Goal: Task Accomplishment & Management: Complete application form

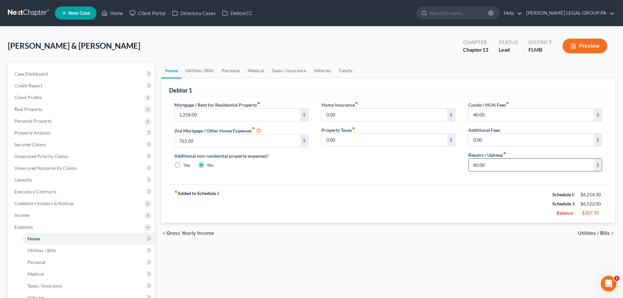
click at [513, 165] on input "80.00" at bounding box center [531, 165] width 125 height 12
click at [487, 194] on div "fiber_manual_record Added to Schedule J Schedule I: $6,214.30 Schedule J: $6,44…" at bounding box center [388, 204] width 438 height 38
click at [503, 118] on input "40.00" at bounding box center [531, 115] width 125 height 12
click at [477, 226] on div "chevron_left Gross Yearly Income Utilities / Bills chevron_right" at bounding box center [388, 233] width 454 height 21
click at [208, 70] on link "Utilities / Bills" at bounding box center [200, 71] width 36 height 16
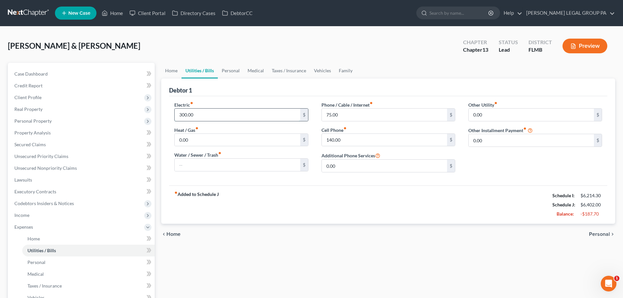
click at [231, 118] on input "300.00" at bounding box center [237, 115] width 125 height 12
type input "250"
click at [343, 232] on div "chevron_left Home Personal chevron_right" at bounding box center [388, 234] width 454 height 21
click at [352, 139] on input "140.00" at bounding box center [384, 140] width 125 height 12
type input "115"
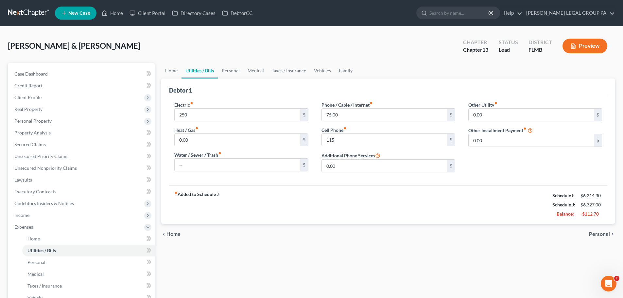
click at [364, 207] on div "fiber_manual_record Added to Schedule J Schedule I: $6,214.30 Schedule J: $6,32…" at bounding box center [388, 205] width 438 height 38
click at [236, 72] on link "Personal" at bounding box center [231, 71] width 26 height 16
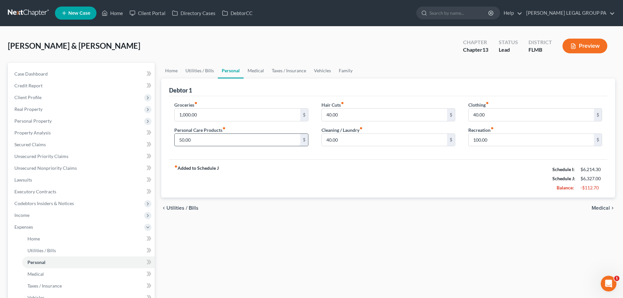
click at [234, 140] on input "50.00" at bounding box center [237, 140] width 125 height 12
type input "30"
click at [374, 143] on input "40.00" at bounding box center [384, 140] width 125 height 12
type input "25"
click at [357, 113] on input "40.00" at bounding box center [384, 115] width 125 height 12
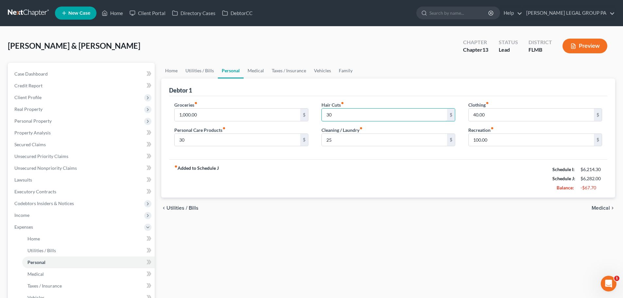
type input "30"
click at [397, 101] on div "Groceries fiber_manual_record 1,000.00 $ Personal Care Products fiber_manual_re…" at bounding box center [388, 127] width 438 height 63
click at [498, 116] on input "40.00" at bounding box center [531, 115] width 125 height 12
type input "25"
click at [498, 92] on div "Debtor 1" at bounding box center [388, 88] width 438 height 18
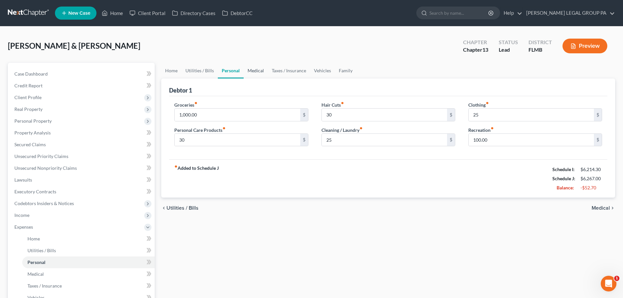
click at [255, 74] on link "Medical" at bounding box center [256, 71] width 24 height 16
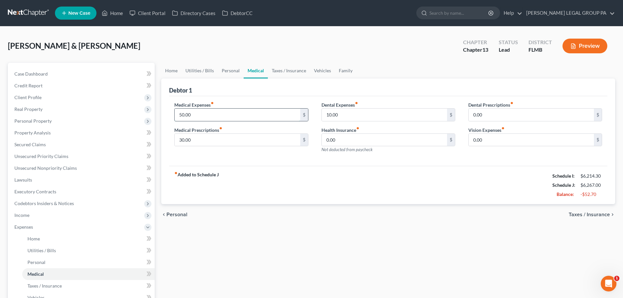
click at [200, 118] on input "50.00" at bounding box center [237, 115] width 125 height 12
click at [329, 166] on div "Medical Expenses fiber_manual_record $ Medical Prescriptions fiber_manual_recor…" at bounding box center [388, 131] width 438 height 70
click at [348, 117] on input "10.00" at bounding box center [384, 115] width 125 height 12
type input "5.00"
click at [363, 96] on div "Debtor 1" at bounding box center [388, 88] width 438 height 18
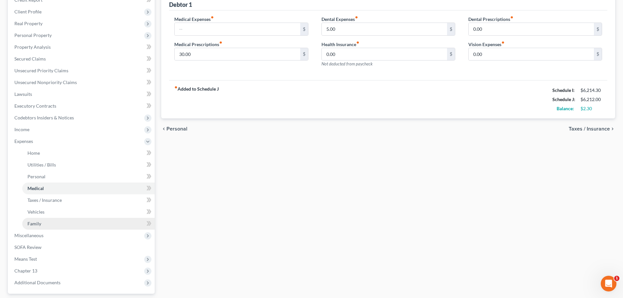
scroll to position [98, 0]
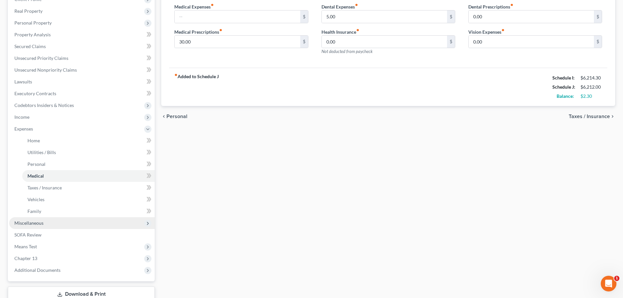
click at [47, 222] on span "Miscellaneous" at bounding box center [82, 223] width 146 height 12
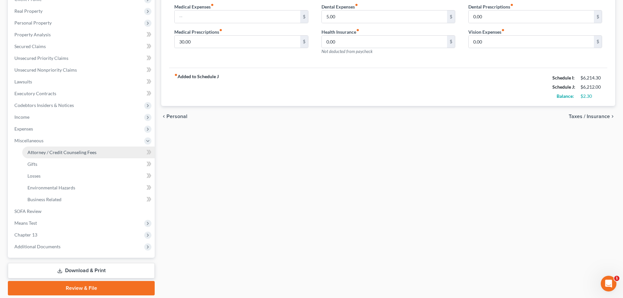
click at [68, 152] on span "Attorney / Credit Counseling Fees" at bounding box center [61, 153] width 69 height 6
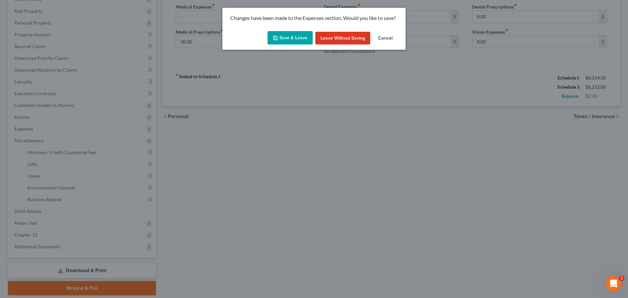
click at [288, 38] on button "Save & Leave" at bounding box center [290, 38] width 45 height 14
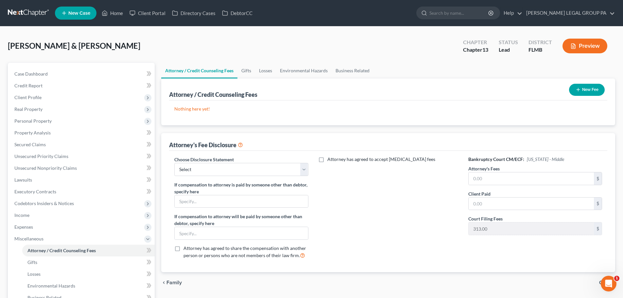
scroll to position [33, 0]
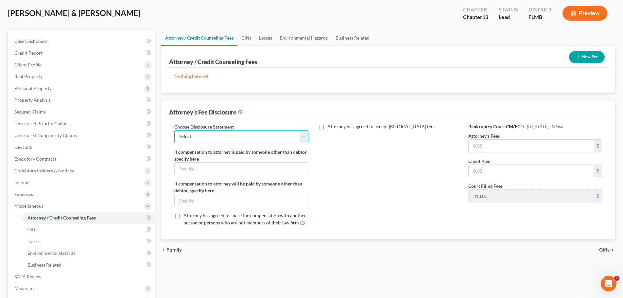
click at [256, 138] on select "Select Attorney Compensation Statement" at bounding box center [241, 136] width 134 height 13
click at [231, 136] on select "Select Attorney Compensation Statement" at bounding box center [241, 136] width 134 height 13
select select "0"
click at [174, 130] on select "Select Attorney Compensation Statement" at bounding box center [241, 136] width 134 height 13
click at [199, 172] on input "text" at bounding box center [241, 169] width 133 height 12
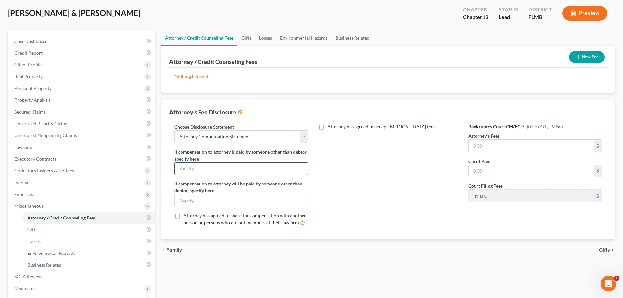
type input "$50 monthly Attorney Monitoring Fee upon confirmation"
click at [222, 132] on select "Select Attorney Compensation Statement" at bounding box center [241, 136] width 134 height 13
click at [174, 130] on select "Select Attorney Compensation Statement" at bounding box center [241, 136] width 134 height 13
click at [540, 151] on input "text" at bounding box center [531, 146] width 125 height 12
type input "5,000"
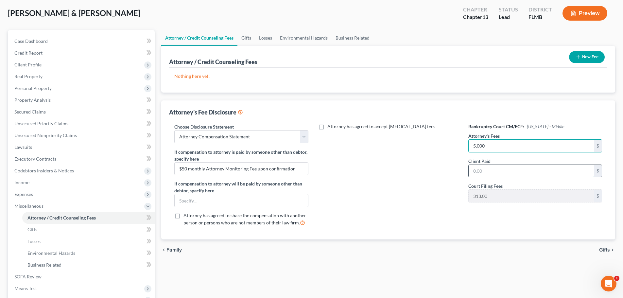
click at [527, 171] on input "text" at bounding box center [531, 171] width 125 height 12
type input "5,000"
click at [421, 174] on div "Attorney has agreed to accept retainer fees" at bounding box center [388, 177] width 147 height 108
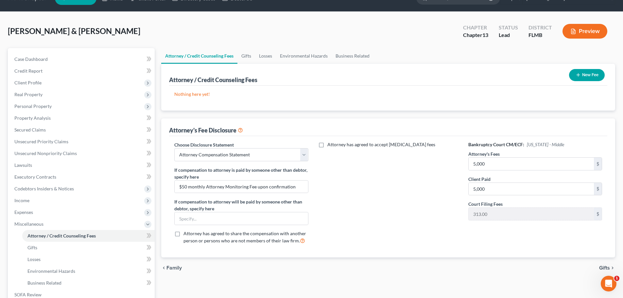
scroll to position [0, 0]
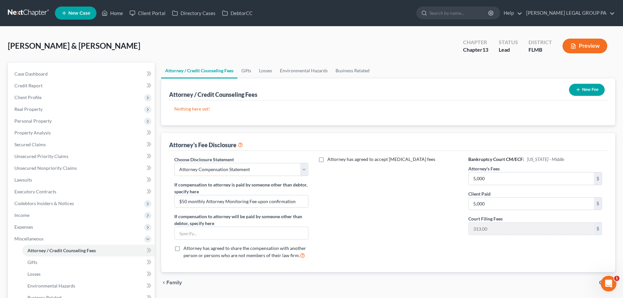
click at [581, 89] on button "New Fee" at bounding box center [587, 90] width 36 height 12
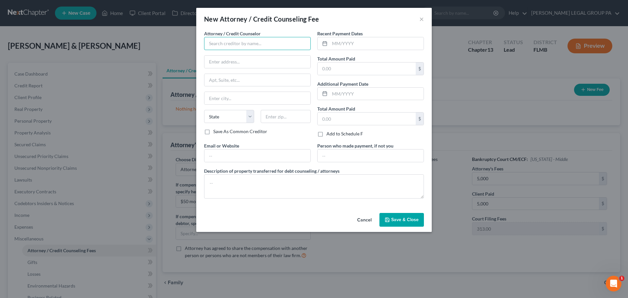
click at [274, 40] on input "text" at bounding box center [257, 43] width 107 height 13
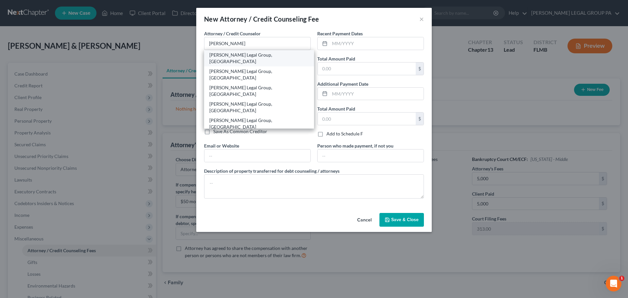
click at [242, 54] on div "Weller Legal Group, PA" at bounding box center [258, 58] width 99 height 13
type input "Weller Legal Group, PA"
type input "25400 US Highway 19 North, Ste. 150"
type input "Clearwater"
select select "9"
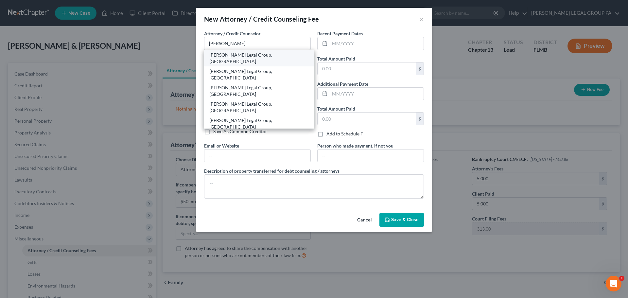
type input "33763"
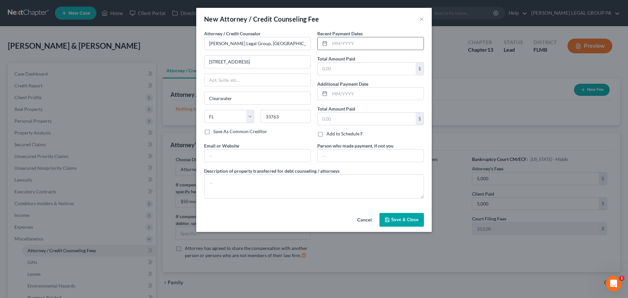
click at [368, 47] on input "text" at bounding box center [377, 43] width 94 height 12
click at [263, 180] on textarea at bounding box center [314, 186] width 220 height 24
type textarea "Chapter 13 Attorney's filing fees."
click at [403, 218] on span "Save & Close" at bounding box center [404, 220] width 27 height 6
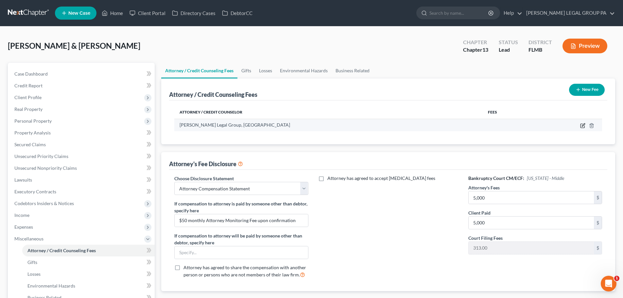
click at [582, 124] on icon "button" at bounding box center [583, 126] width 4 height 4
select select "9"
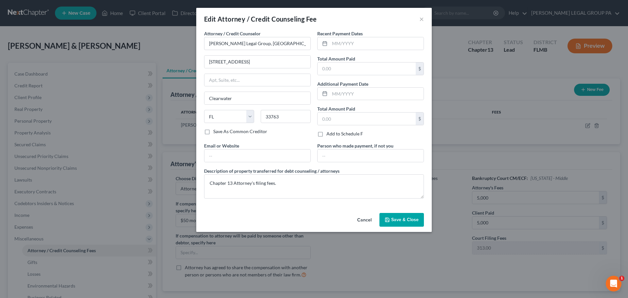
click at [408, 219] on span "Save & Close" at bounding box center [404, 220] width 27 height 6
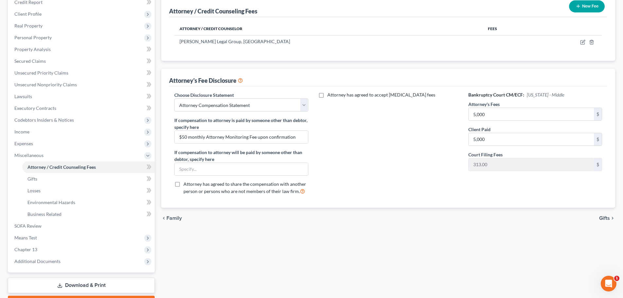
scroll to position [98, 0]
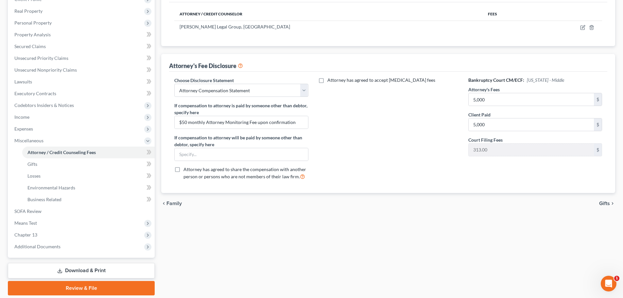
click at [355, 166] on div "Attorney has agreed to accept retainer fees" at bounding box center [388, 131] width 147 height 108
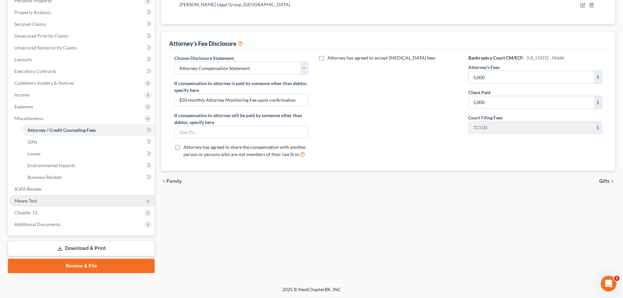
click at [42, 197] on span "Means Test" at bounding box center [82, 201] width 146 height 12
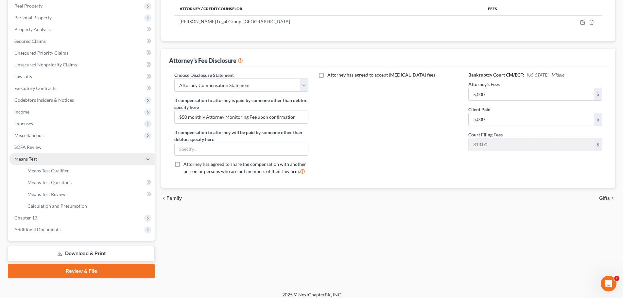
scroll to position [0, 0]
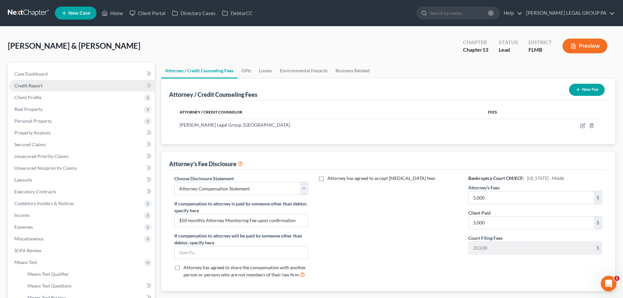
click at [39, 82] on link "Credit Report" at bounding box center [82, 86] width 146 height 12
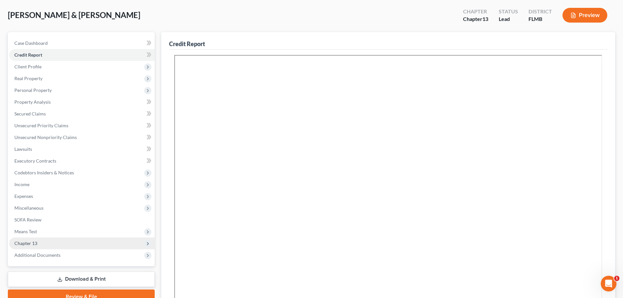
scroll to position [65, 0]
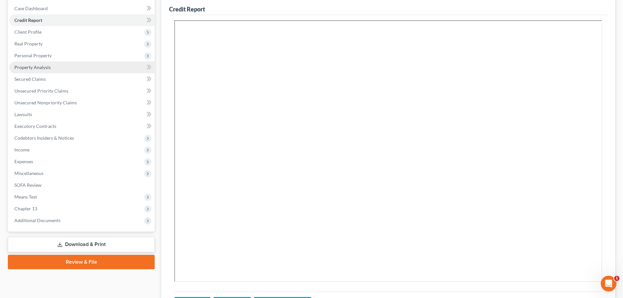
click at [39, 69] on span "Property Analysis" at bounding box center [32, 67] width 36 height 6
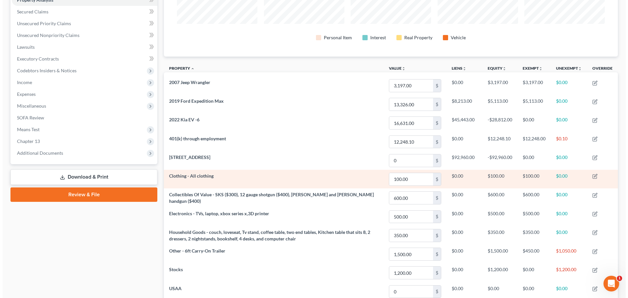
scroll to position [134, 0]
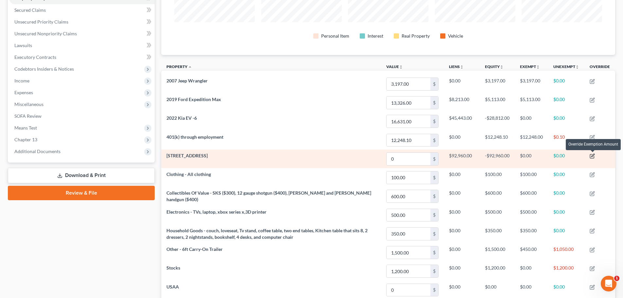
click at [594, 156] on icon "button" at bounding box center [593, 155] width 3 height 3
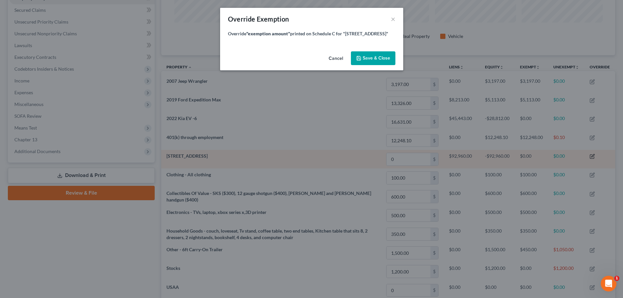
scroll to position [127, 458]
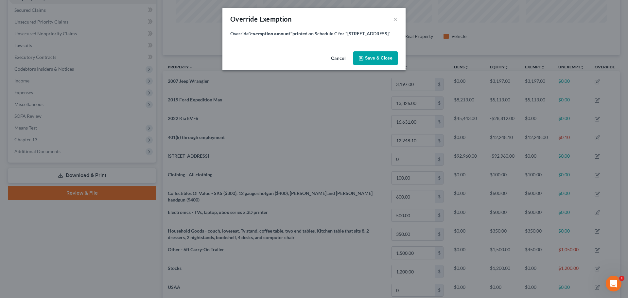
click at [372, 59] on span "Save & Close" at bounding box center [378, 58] width 27 height 6
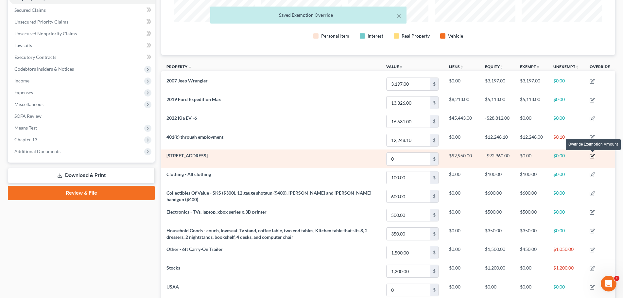
click at [593, 156] on icon "button" at bounding box center [592, 155] width 5 height 5
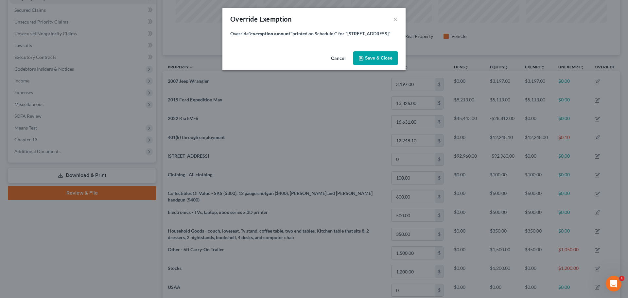
click at [371, 58] on span "Save & Close" at bounding box center [378, 58] width 27 height 6
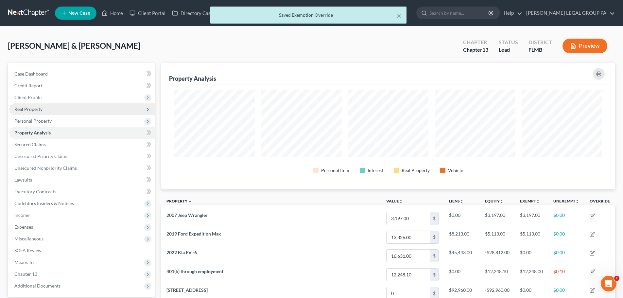
click at [42, 112] on span "Real Property" at bounding box center [82, 109] width 146 height 12
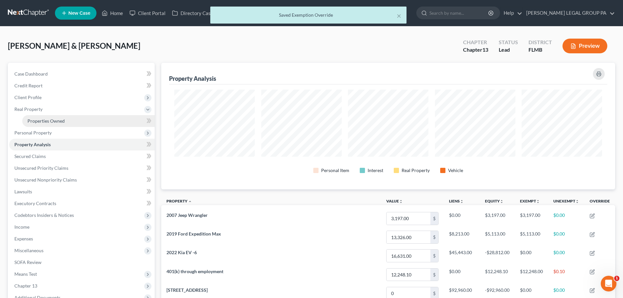
click at [62, 122] on span "Properties Owned" at bounding box center [45, 121] width 37 height 6
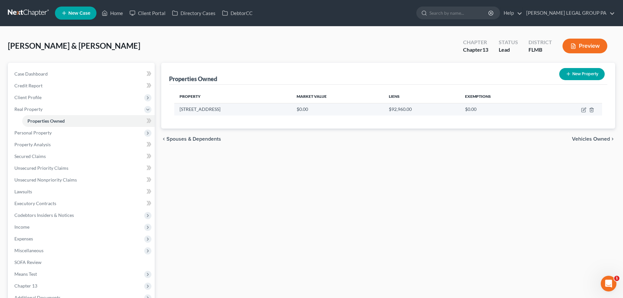
drag, startPoint x: 180, startPoint y: 107, endPoint x: 226, endPoint y: 109, distance: 46.5
click at [226, 109] on td "7043 Heatherbrook Dr." at bounding box center [232, 109] width 117 height 12
copy td "7043 Heatherbrook Dr"
click at [587, 110] on td at bounding box center [573, 109] width 60 height 12
click at [584, 109] on icon "button" at bounding box center [583, 109] width 5 height 5
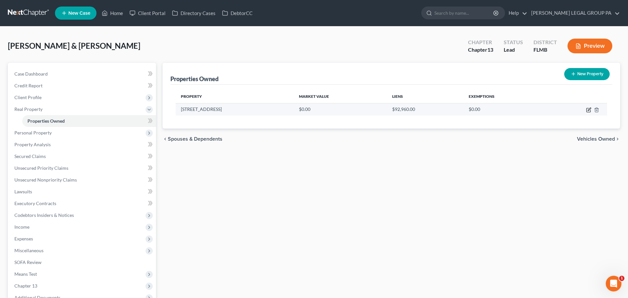
select select "9"
select select "52"
select select "2"
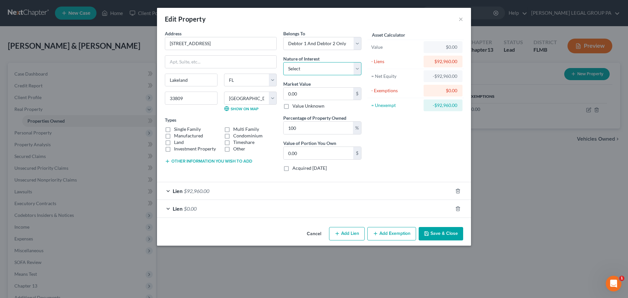
click at [311, 66] on select "Select Fee Simple Joint Tenant Life Estate Equitable Interest Future Interest T…" at bounding box center [322, 68] width 78 height 13
drag, startPoint x: 317, startPoint y: 56, endPoint x: 313, endPoint y: 58, distance: 4.1
click at [317, 56] on label "Nature of Interest" at bounding box center [301, 58] width 36 height 7
click at [310, 91] on input "0.00" at bounding box center [319, 94] width 70 height 12
paste input "$245,283"
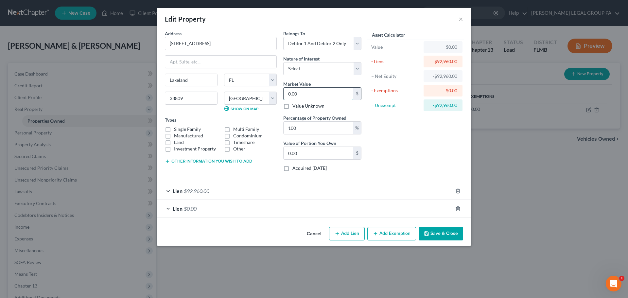
type input "$245,283"
type input "245,283.00"
type input "$245,283"
click at [405, 137] on div "Asset Calculator Value $245,283.00 - Liens $92,960.00 = Net Equity -$92,960.00 …" at bounding box center [416, 103] width 102 height 147
click at [411, 164] on div "Asset Calculator Value $245,283.00 - Liens $92,960.00 = Net Equity -$92,960.00 …" at bounding box center [416, 103] width 102 height 147
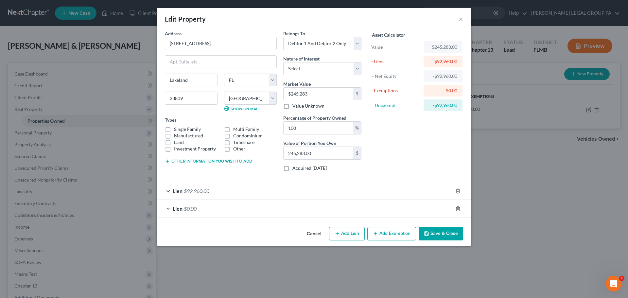
click at [209, 195] on div "Lien $92,960.00" at bounding box center [305, 190] width 296 height 17
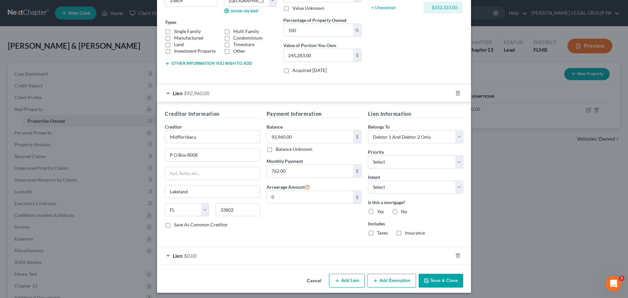
scroll to position [100, 0]
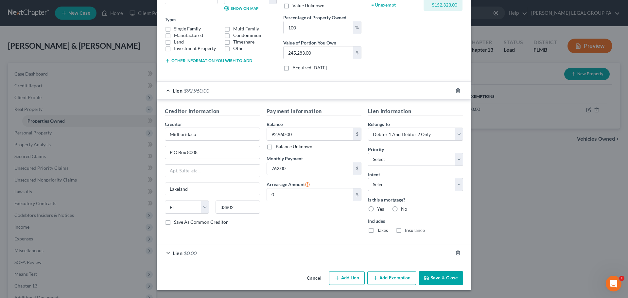
click at [399, 177] on div "Intent Select Surrender Redeem Reaffirm Avoid Other" at bounding box center [415, 181] width 95 height 20
click at [406, 190] on select "Select Surrender Redeem Reaffirm Avoid Other" at bounding box center [415, 184] width 95 height 13
select select "2"
click at [368, 178] on select "Select Surrender Redeem Reaffirm Avoid Other" at bounding box center [415, 184] width 95 height 13
click at [313, 220] on div "Payment Information Balance 92,960.00 $ Balance Unknown Balance Undetermined 92…" at bounding box center [314, 172] width 102 height 131
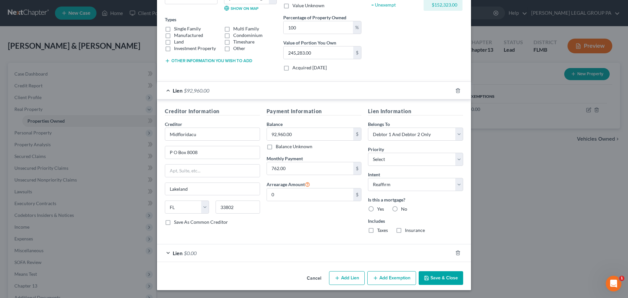
click at [377, 210] on label "Yes" at bounding box center [380, 209] width 7 height 7
click at [380, 210] on input "Yes" at bounding box center [382, 208] width 4 height 4
radio input "true"
click at [216, 256] on div "Lien $0.00" at bounding box center [305, 252] width 296 height 17
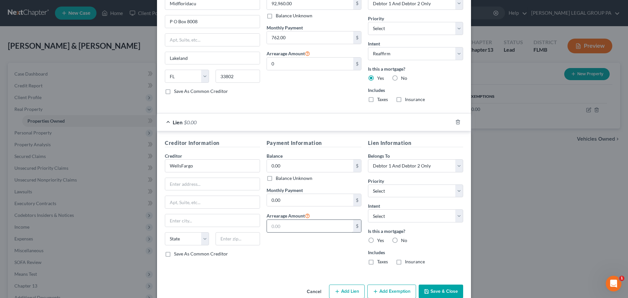
scroll to position [245, 0]
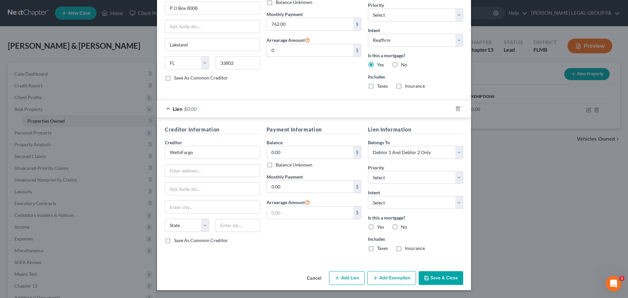
click at [451, 282] on button "Save & Close" at bounding box center [441, 278] width 45 height 14
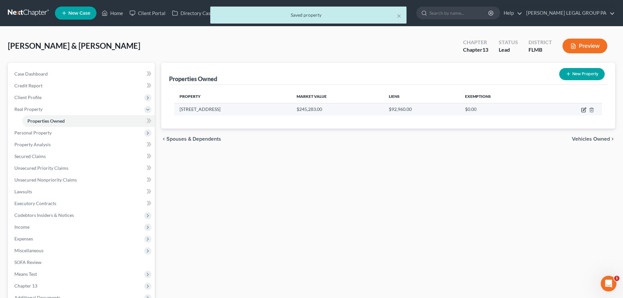
click at [584, 111] on icon "button" at bounding box center [583, 109] width 5 height 5
select select "9"
select select "52"
select select "2"
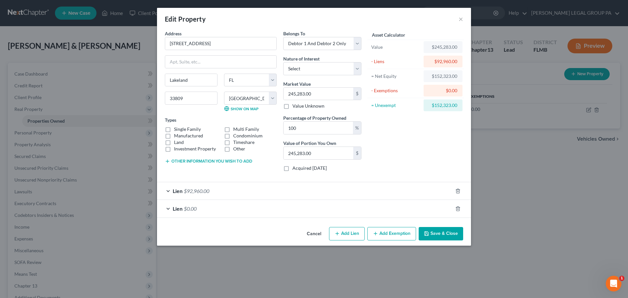
click at [451, 232] on button "Save & Close" at bounding box center [441, 234] width 45 height 14
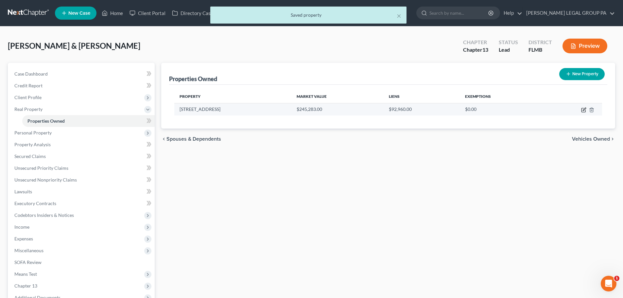
click at [585, 110] on icon "button" at bounding box center [583, 109] width 5 height 5
select select "9"
select select "52"
select select "2"
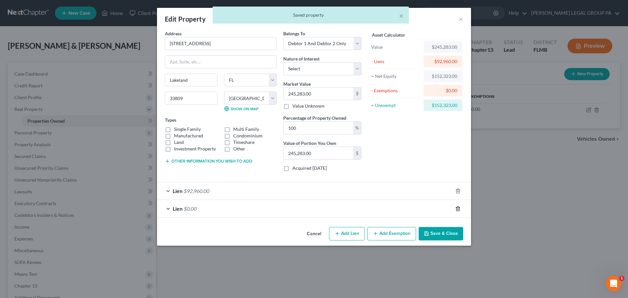
click at [458, 209] on icon "button" at bounding box center [458, 208] width 5 height 5
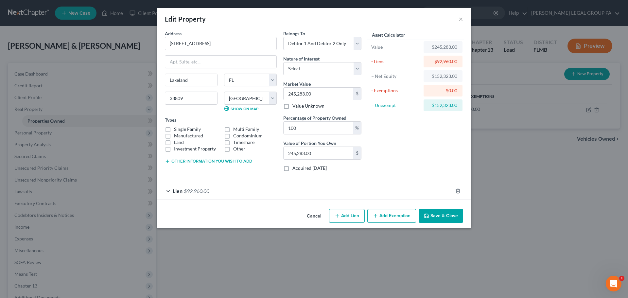
click at [397, 215] on button "Add Exemption" at bounding box center [391, 216] width 49 height 14
select select "2"
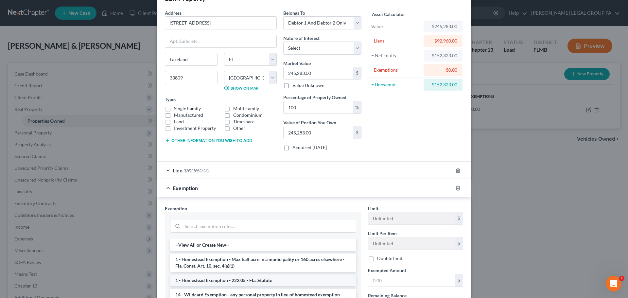
scroll to position [98, 0]
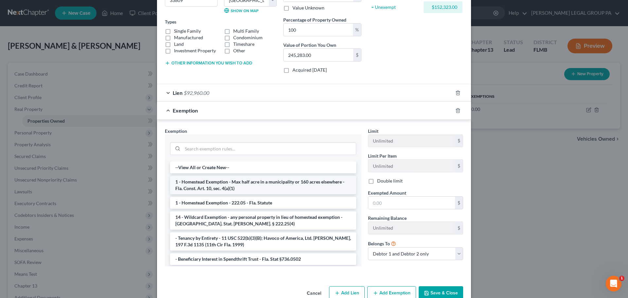
click at [238, 184] on li "1 - Homestead Exemption - Max half acre in a municipality or 160 acres elsewher…" at bounding box center [263, 185] width 186 height 18
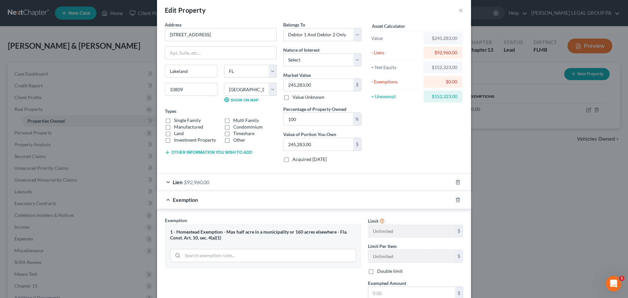
scroll to position [0, 0]
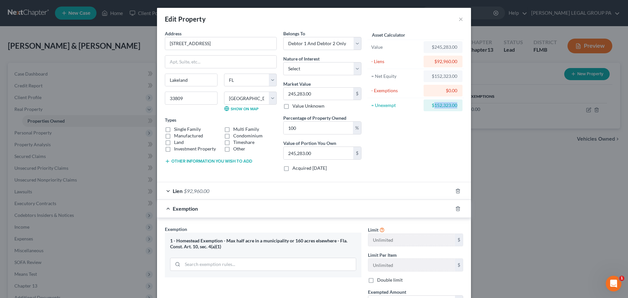
drag, startPoint x: 431, startPoint y: 104, endPoint x: 455, endPoint y: 105, distance: 24.2
click at [455, 105] on div "$152,323.00" at bounding box center [443, 105] width 28 height 7
copy div "152,323.00"
click at [436, 140] on div "Asset Calculator Value $245,283.00 - Liens $92,960.00 = Net Equity $152,323.00 …" at bounding box center [416, 103] width 102 height 147
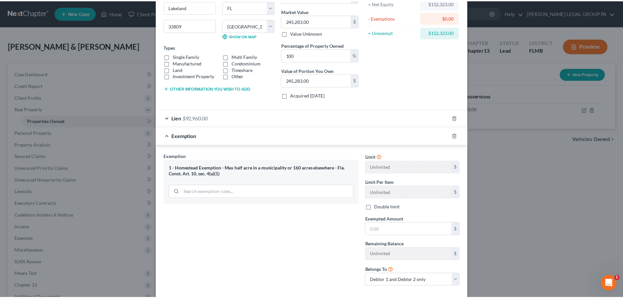
scroll to position [108, 0]
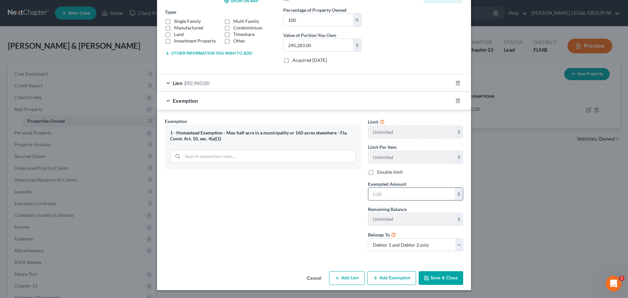
click at [390, 193] on input "text" at bounding box center [411, 194] width 87 height 12
paste input "152,323.00"
type input "152,323.00"
click at [439, 281] on button "Save & Close" at bounding box center [441, 278] width 45 height 14
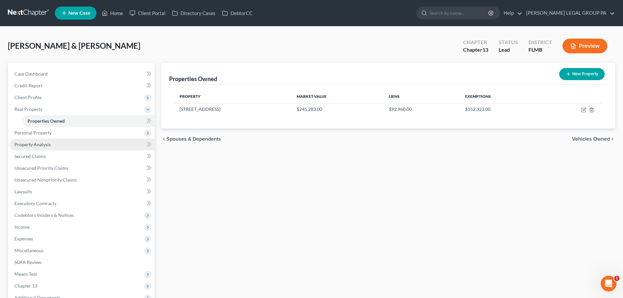
click at [46, 145] on span "Property Analysis" at bounding box center [32, 145] width 36 height 6
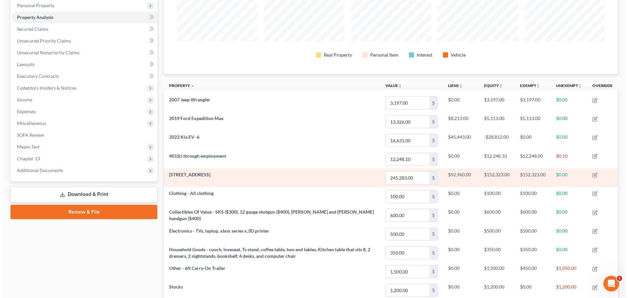
scroll to position [131, 0]
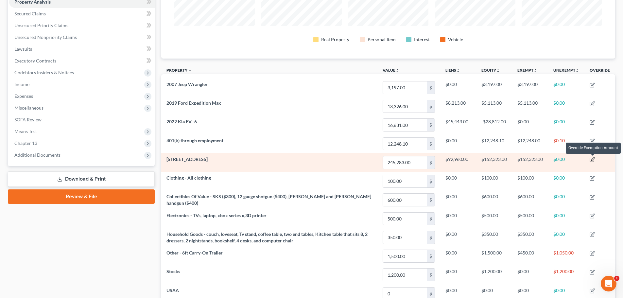
click at [591, 159] on icon "button" at bounding box center [592, 159] width 5 height 5
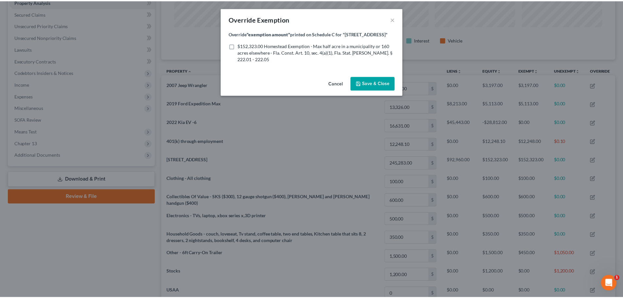
scroll to position [127, 458]
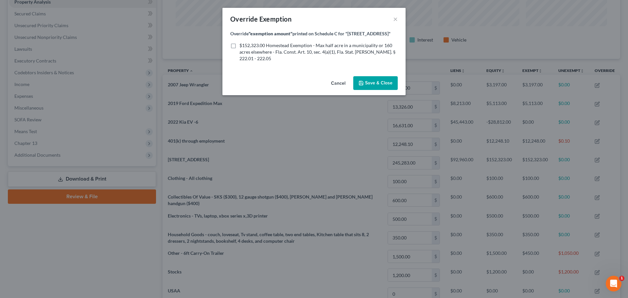
click at [240, 43] on label "$152,323.00 Homestead Exemption - Max half acre in a municipality or 160 acres …" at bounding box center [319, 52] width 158 height 20
click at [242, 43] on input "$152,323.00 Homestead Exemption - Max half acre in a municipality or 160 acres …" at bounding box center [244, 44] width 4 height 4
checkbox input "true"
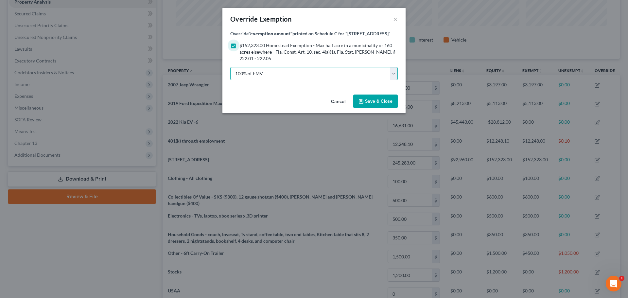
click at [322, 70] on select "100% of FMV Unknown Other" at bounding box center [314, 73] width 168 height 13
click at [377, 106] on button "Save & Close" at bounding box center [375, 102] width 45 height 14
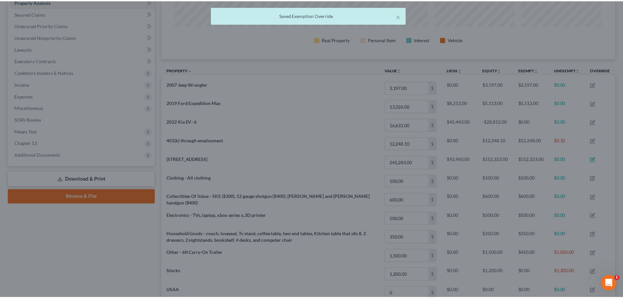
scroll to position [127, 454]
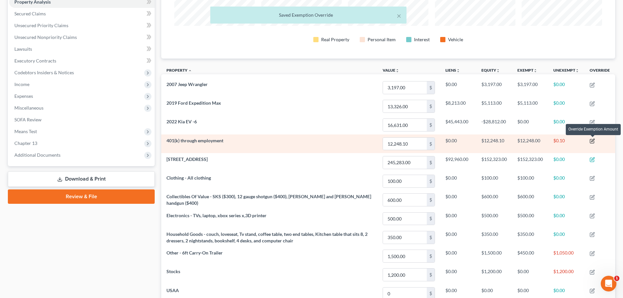
click at [593, 142] on icon "button" at bounding box center [592, 140] width 5 height 5
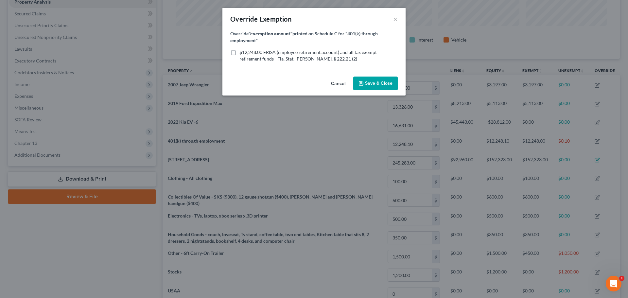
click at [335, 83] on button "Cancel" at bounding box center [338, 83] width 25 height 13
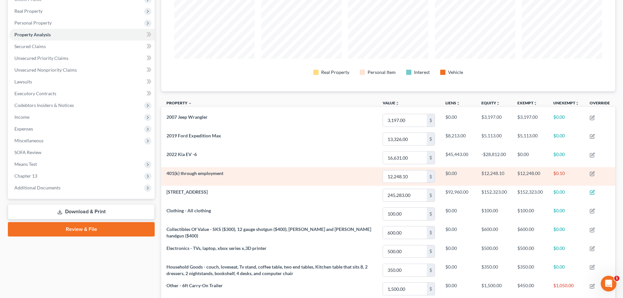
click at [529, 174] on td "$12,248.00" at bounding box center [530, 176] width 36 height 19
click at [593, 175] on icon "button" at bounding box center [592, 173] width 5 height 5
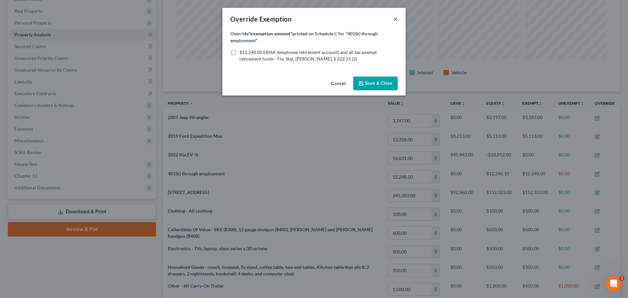
click at [395, 21] on button "×" at bounding box center [395, 19] width 5 height 8
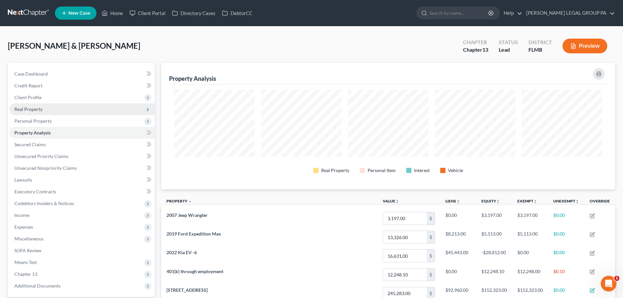
click at [35, 112] on span "Real Property" at bounding box center [82, 109] width 146 height 12
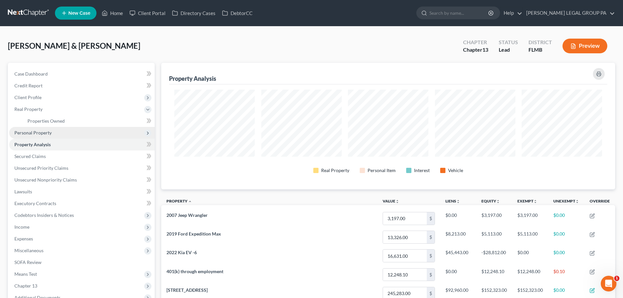
click at [48, 131] on span "Personal Property" at bounding box center [32, 133] width 37 height 6
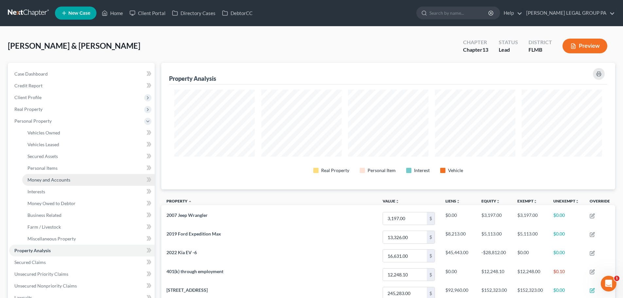
click at [45, 179] on span "Money and Accounts" at bounding box center [48, 180] width 43 height 6
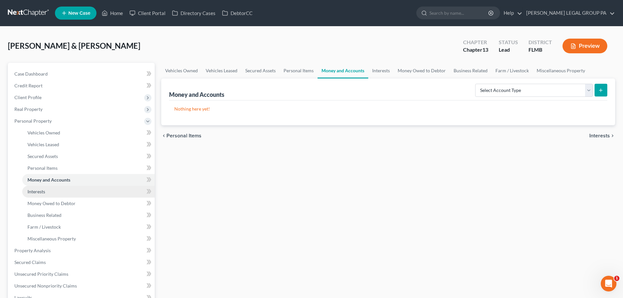
click at [46, 191] on link "Interests" at bounding box center [88, 192] width 133 height 12
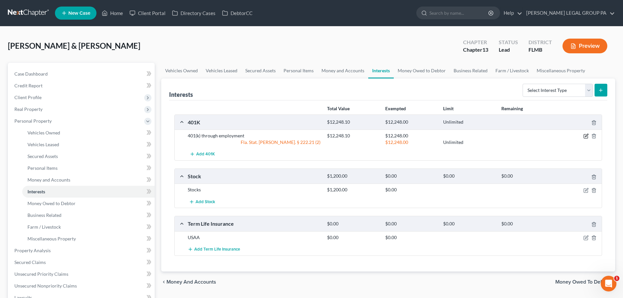
click at [585, 134] on icon "button" at bounding box center [586, 136] width 4 height 4
select select "2"
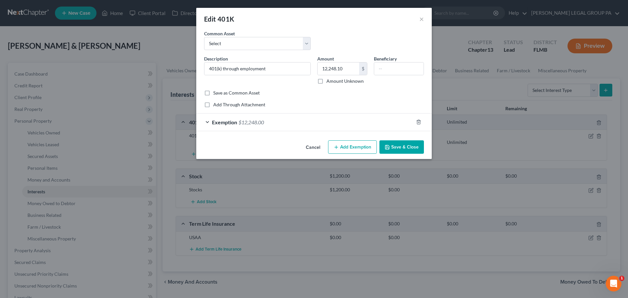
click at [276, 123] on div "Exemption $12,248.00" at bounding box center [304, 122] width 217 height 17
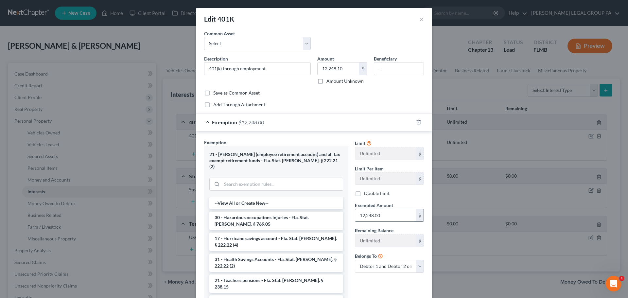
click at [393, 220] on input "12,248.00" at bounding box center [385, 215] width 61 height 12
click at [388, 216] on input "12,248.00" at bounding box center [385, 215] width 61 height 12
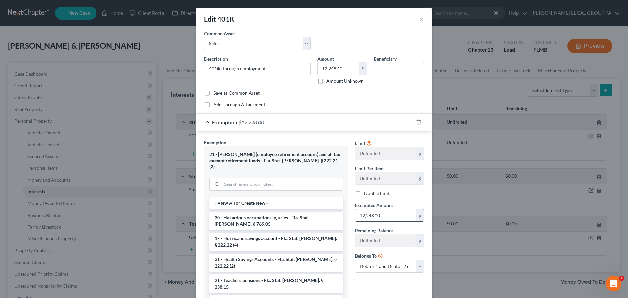
click at [388, 216] on input "12,248.00" at bounding box center [385, 215] width 61 height 12
click at [380, 215] on input "12,248.00" at bounding box center [385, 215] width 61 height 12
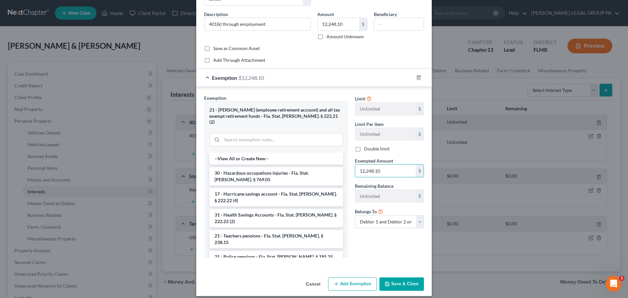
type input "12,248.10"
click at [403, 281] on button "Save & Close" at bounding box center [402, 284] width 45 height 14
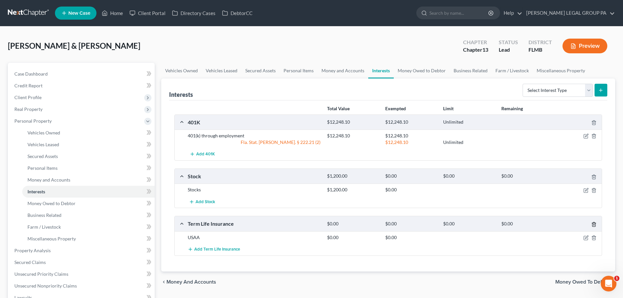
click at [596, 226] on icon "button" at bounding box center [594, 224] width 3 height 4
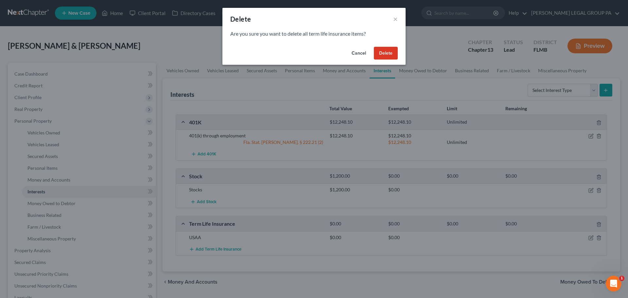
click at [388, 52] on button "Delete" at bounding box center [386, 53] width 24 height 13
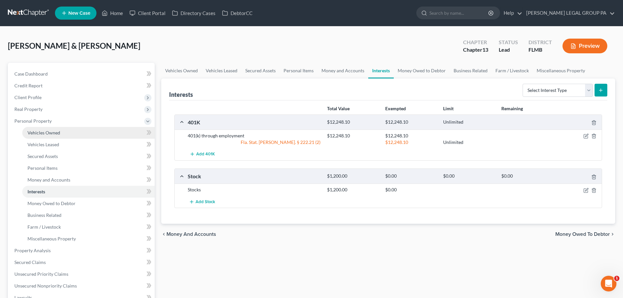
click at [46, 130] on span "Vehicles Owned" at bounding box center [43, 133] width 33 height 6
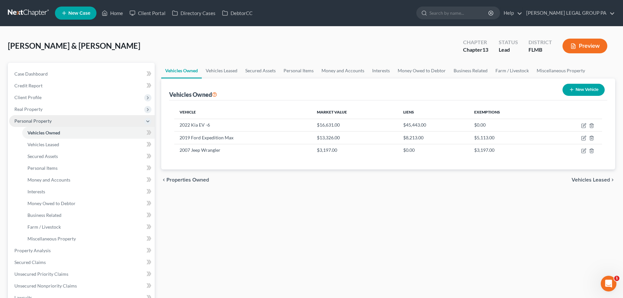
click at [34, 122] on span "Personal Property" at bounding box center [32, 121] width 37 height 6
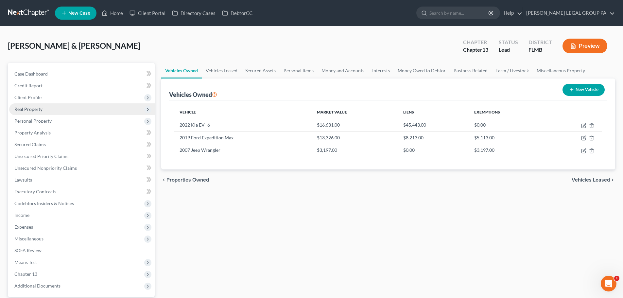
click at [44, 110] on span "Real Property" at bounding box center [82, 109] width 146 height 12
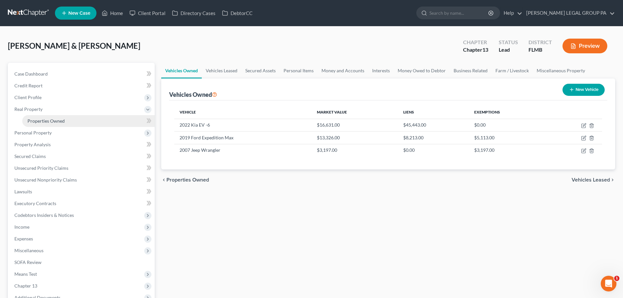
click at [56, 122] on span "Properties Owned" at bounding box center [45, 121] width 37 height 6
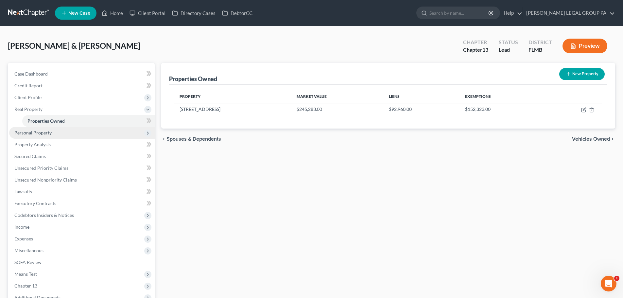
click at [57, 132] on span "Personal Property" at bounding box center [82, 133] width 146 height 12
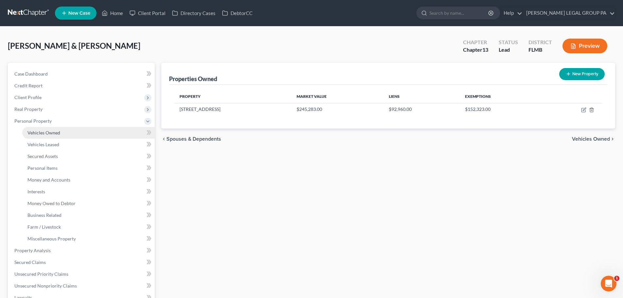
click at [49, 128] on link "Vehicles Owned" at bounding box center [88, 133] width 133 height 12
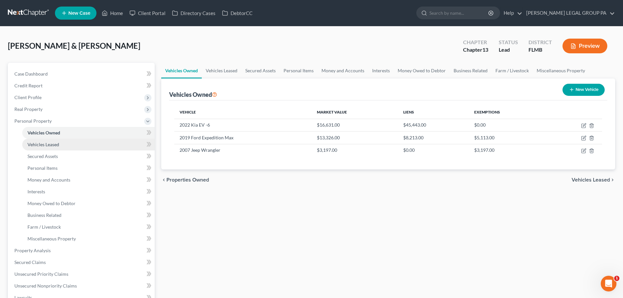
click at [53, 142] on span "Vehicles Leased" at bounding box center [43, 145] width 32 height 6
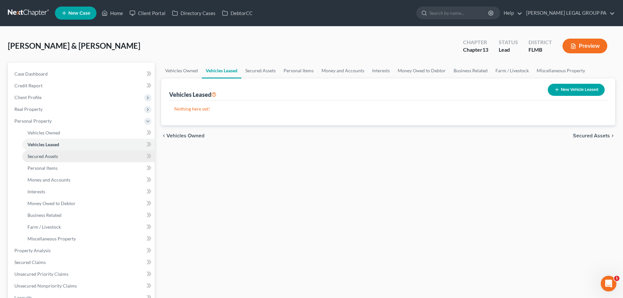
click at [55, 156] on span "Secured Assets" at bounding box center [42, 156] width 30 height 6
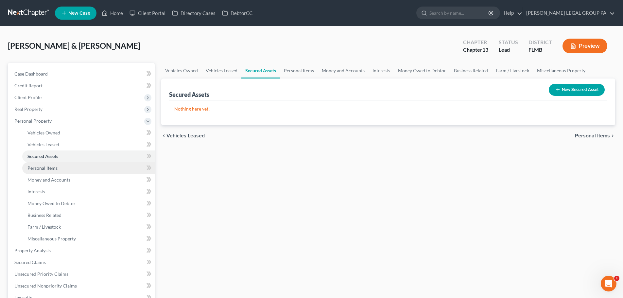
click at [58, 168] on link "Personal Items" at bounding box center [88, 168] width 133 height 12
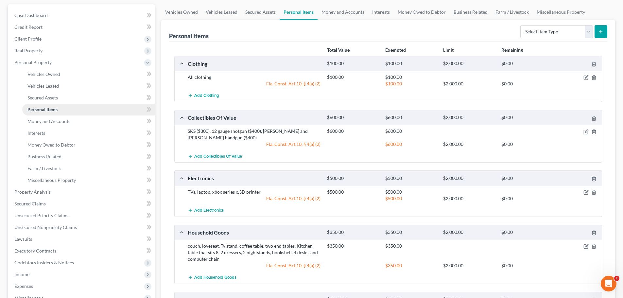
scroll to position [48, 0]
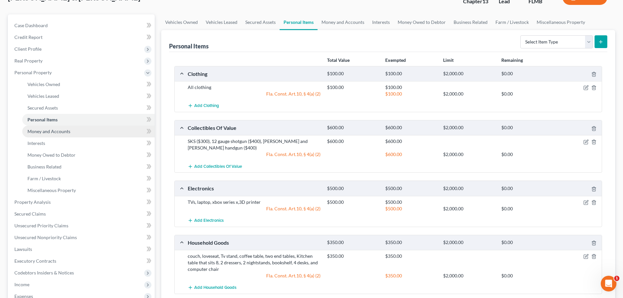
click at [62, 132] on span "Money and Accounts" at bounding box center [48, 132] width 43 height 6
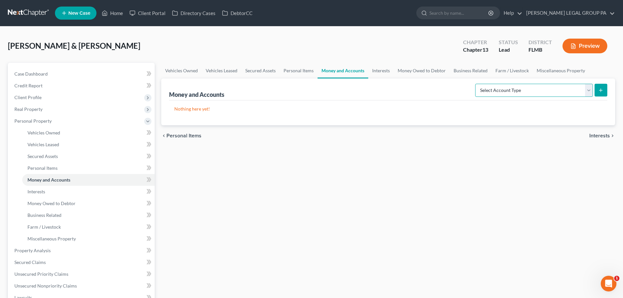
click at [504, 91] on select "Select Account Type Brokerage Cash on Hand Certificates of Deposit Checking Acc…" at bounding box center [534, 90] width 118 height 13
select select "checking"
click at [477, 84] on select "Select Account Type Brokerage Cash on Hand Certificates of Deposit Checking Acc…" at bounding box center [534, 90] width 118 height 13
click at [604, 90] on button "submit" at bounding box center [601, 90] width 13 height 13
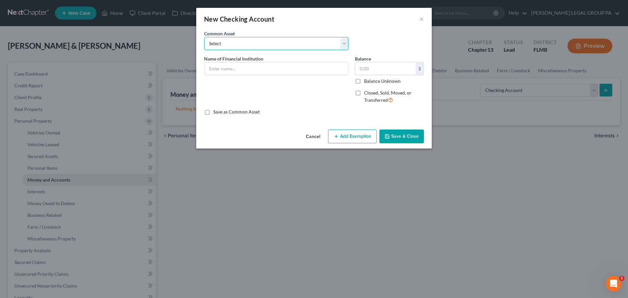
click at [236, 46] on select "Select WF account ending in 1197 Grow Financial Credit Union Bank of America Ba…" at bounding box center [276, 43] width 144 height 13
click at [264, 30] on div "New Checking Account × An exemption set must first be selected from the Filing …" at bounding box center [314, 78] width 236 height 141
drag, startPoint x: 254, startPoint y: 78, endPoint x: 242, endPoint y: 71, distance: 13.4
click at [246, 75] on div "Name of Financial Institution *" at bounding box center [276, 82] width 151 height 54
click at [242, 70] on input "text" at bounding box center [277, 69] width 144 height 12
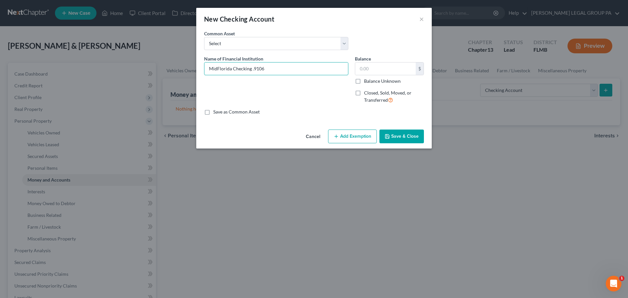
type input "MidFlorida Checking .9106"
click at [402, 138] on button "Save & Close" at bounding box center [402, 137] width 45 height 14
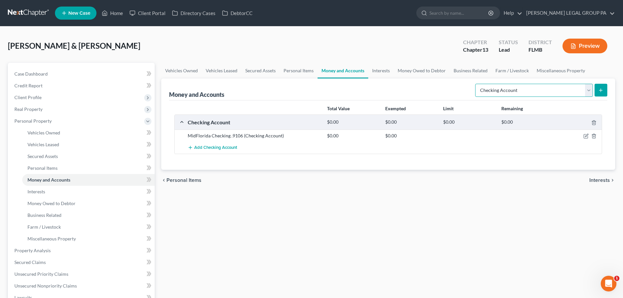
click at [573, 91] on select "Select Account Type Brokerage Cash on Hand Certificates of Deposit Checking Acc…" at bounding box center [534, 90] width 118 height 13
select select "savings"
click at [477, 84] on select "Select Account Type Brokerage Cash on Hand Certificates of Deposit Checking Acc…" at bounding box center [534, 90] width 118 height 13
click at [597, 94] on button "submit" at bounding box center [601, 90] width 13 height 13
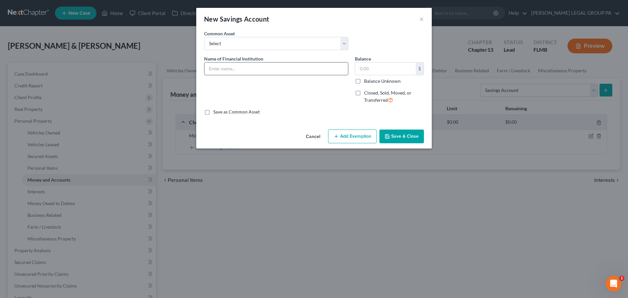
click at [280, 72] on input "text" at bounding box center [277, 69] width 144 height 12
drag, startPoint x: 266, startPoint y: 68, endPoint x: 232, endPoint y: 67, distance: 33.7
click at [232, 67] on input "MidFlorida Checking" at bounding box center [277, 69] width 144 height 12
type input "MidFlorida Savings .1001"
click at [294, 96] on div "Name of Financial Institution * MidFlorida Savings .1001" at bounding box center [276, 82] width 151 height 54
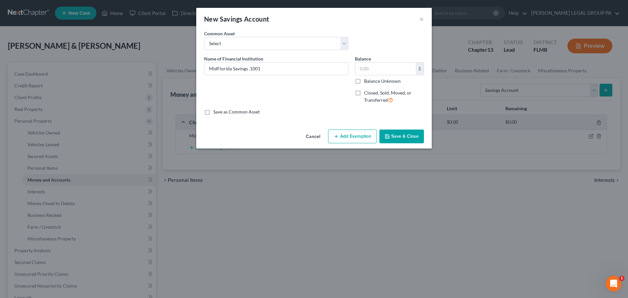
click at [407, 139] on button "Save & Close" at bounding box center [402, 137] width 45 height 14
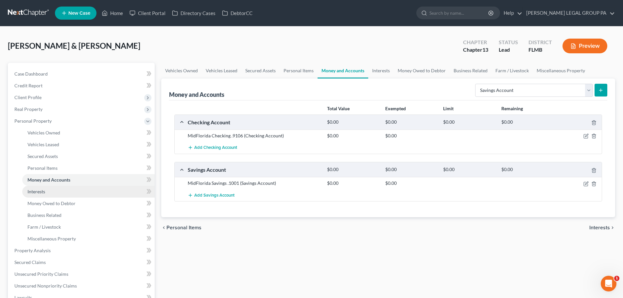
click at [36, 189] on span "Interests" at bounding box center [36, 192] width 18 height 6
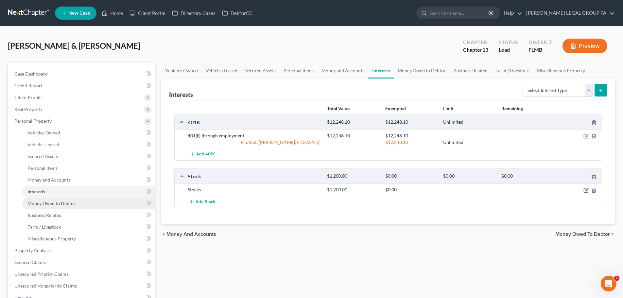
click at [57, 202] on span "Money Owed to Debtor" at bounding box center [51, 204] width 48 height 6
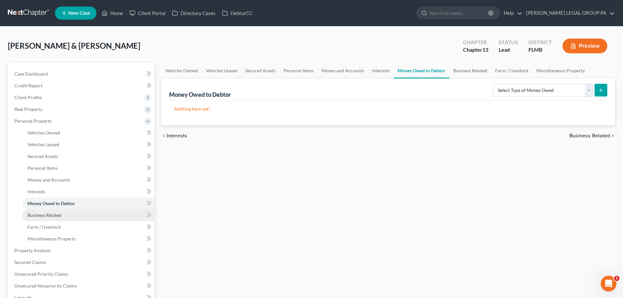
click at [53, 211] on link "Business Related" at bounding box center [88, 215] width 133 height 12
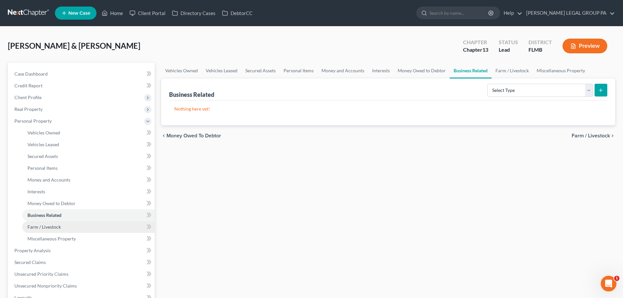
click at [60, 222] on link "Farm / Livestock" at bounding box center [88, 227] width 133 height 12
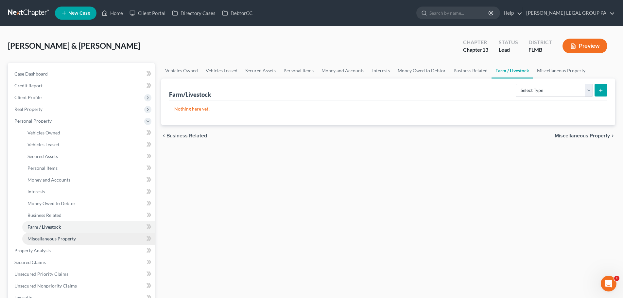
click at [67, 244] on link "Miscellaneous Property" at bounding box center [88, 239] width 133 height 12
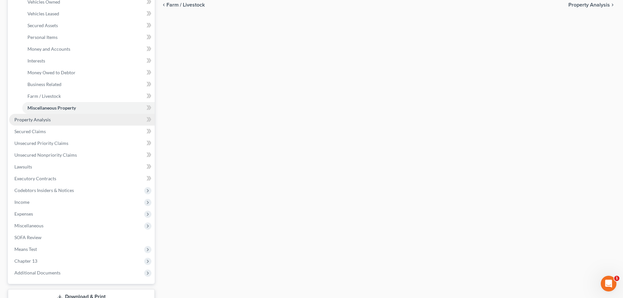
click at [43, 118] on span "Property Analysis" at bounding box center [32, 120] width 36 height 6
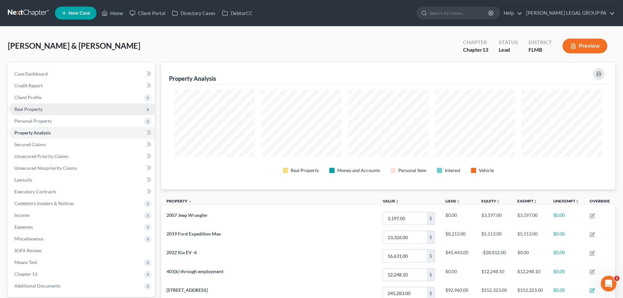
click at [35, 109] on span "Real Property" at bounding box center [28, 109] width 28 height 6
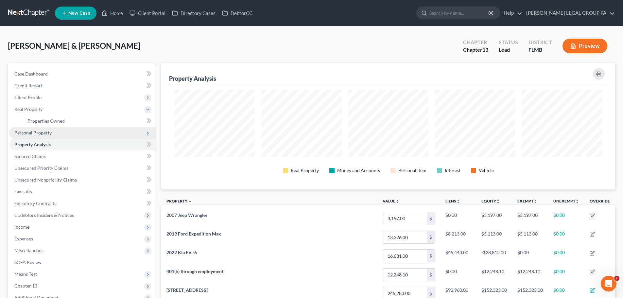
click at [43, 130] on span "Personal Property" at bounding box center [32, 133] width 37 height 6
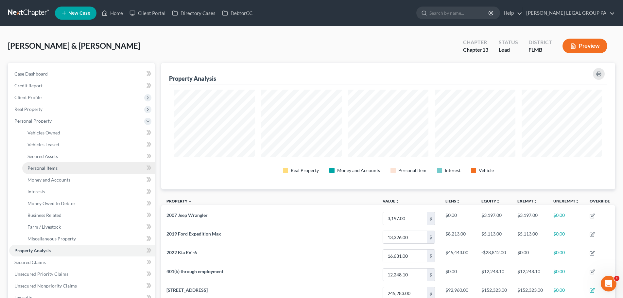
click at [54, 168] on span "Personal Items" at bounding box center [42, 168] width 30 height 6
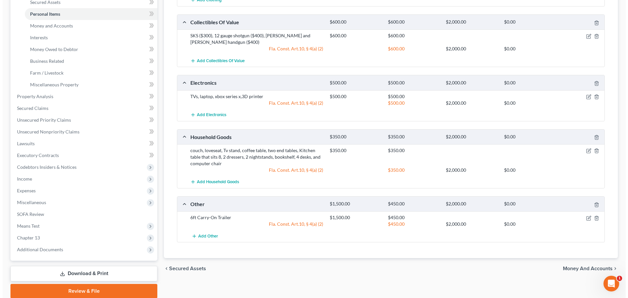
scroll to position [164, 0]
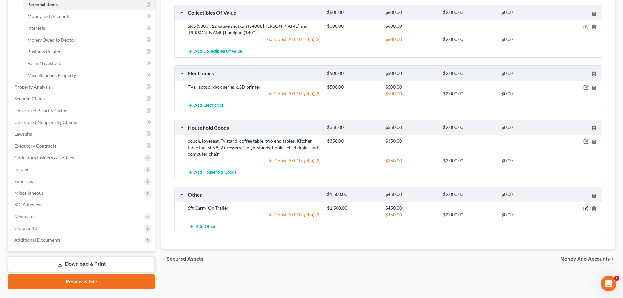
click at [587, 207] on icon "button" at bounding box center [586, 207] width 3 height 3
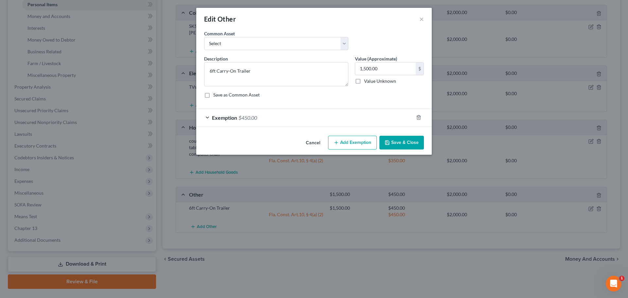
click at [269, 120] on div "Exemption $450.00" at bounding box center [304, 117] width 217 height 17
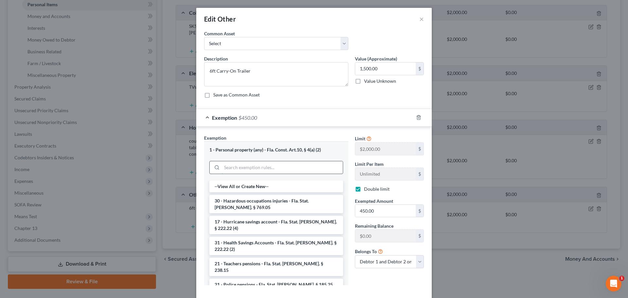
click at [262, 170] on input "search" at bounding box center [282, 167] width 121 height 12
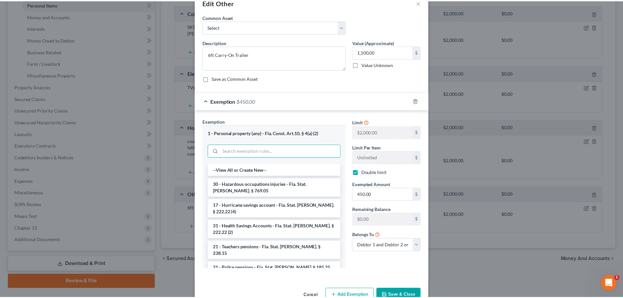
scroll to position [0, 0]
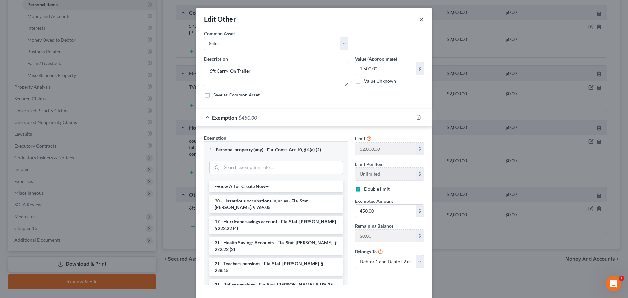
click at [420, 21] on button "×" at bounding box center [422, 19] width 5 height 8
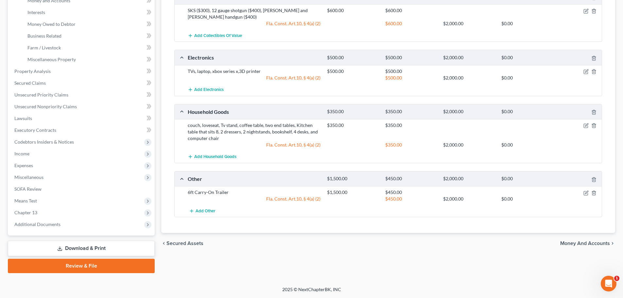
scroll to position [48, 0]
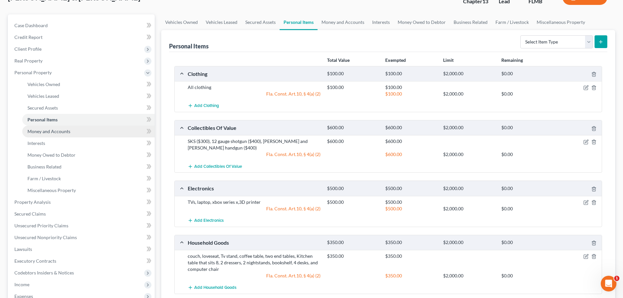
click at [47, 134] on span "Money and Accounts" at bounding box center [48, 132] width 43 height 6
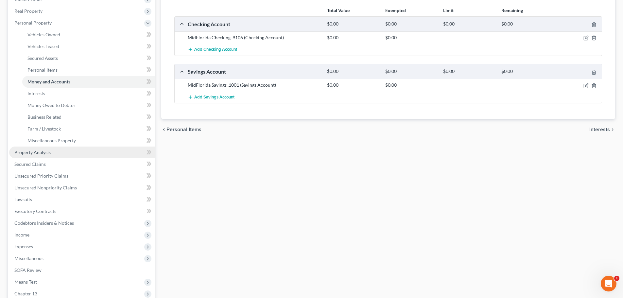
click at [44, 153] on span "Property Analysis" at bounding box center [32, 153] width 36 height 6
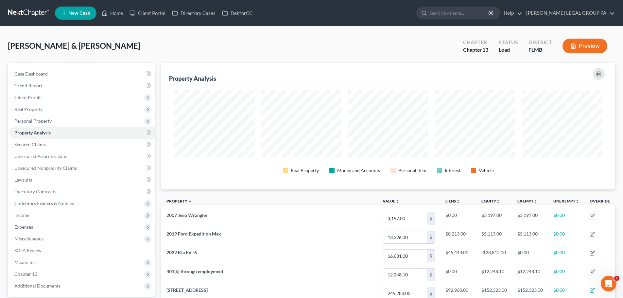
scroll to position [327109, 326782]
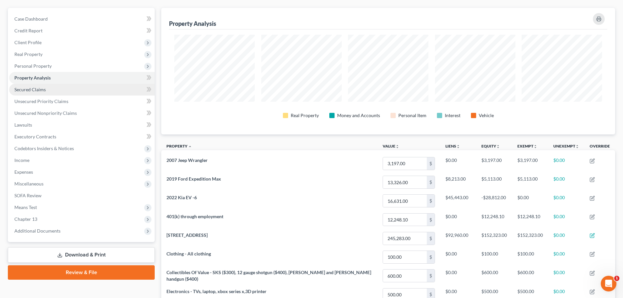
click at [26, 94] on link "Secured Claims" at bounding box center [82, 90] width 146 height 12
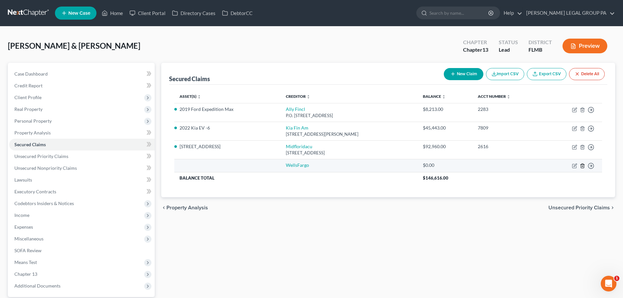
click at [584, 165] on icon "button" at bounding box center [582, 165] width 5 height 5
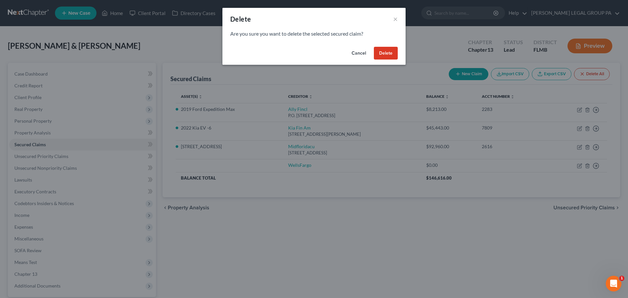
click at [388, 52] on button "Delete" at bounding box center [386, 53] width 24 height 13
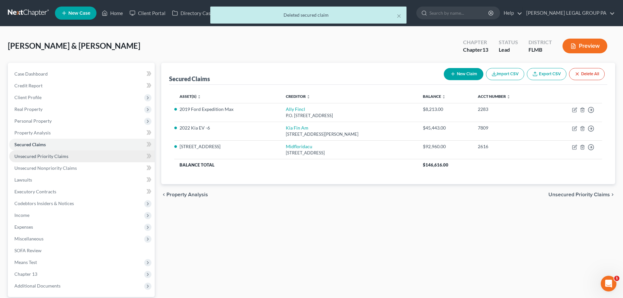
click at [51, 161] on link "Unsecured Priority Claims" at bounding box center [82, 157] width 146 height 12
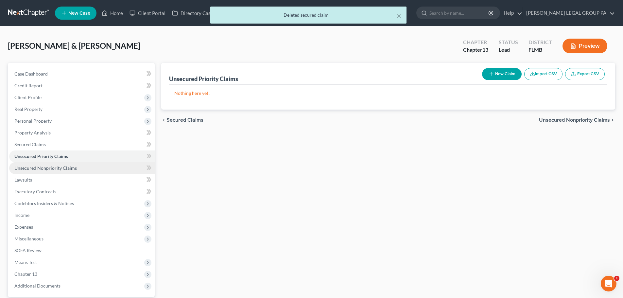
click at [59, 172] on link "Unsecured Nonpriority Claims" at bounding box center [82, 168] width 146 height 12
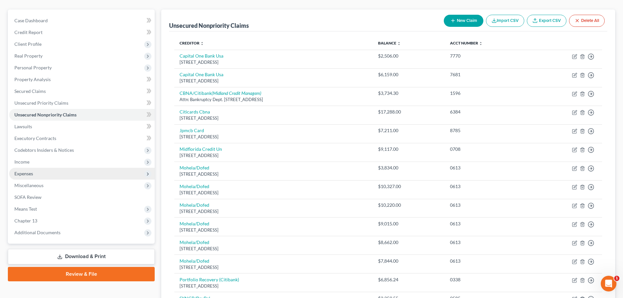
scroll to position [52, 0]
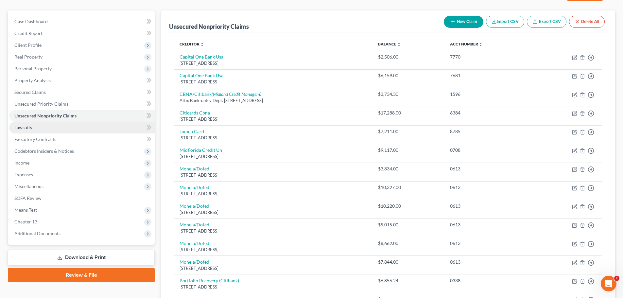
click at [30, 128] on span "Lawsuits" at bounding box center [23, 128] width 18 height 6
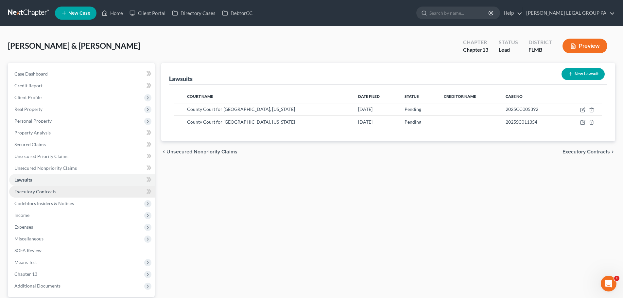
click at [43, 192] on span "Executory Contracts" at bounding box center [35, 192] width 42 height 6
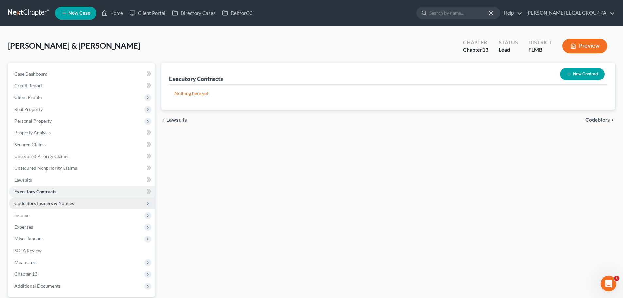
click at [61, 198] on span "Codebtors Insiders & Notices" at bounding box center [82, 204] width 146 height 12
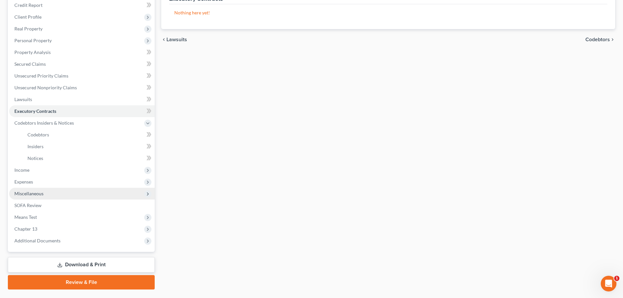
scroll to position [97, 0]
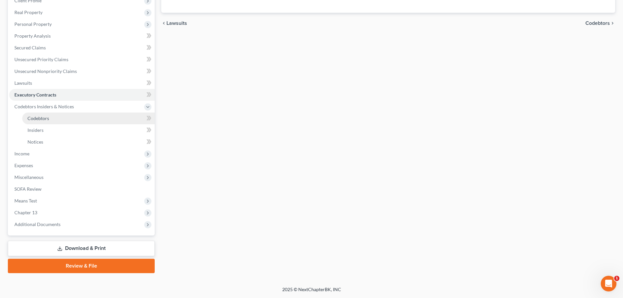
click at [45, 113] on link "Codebtors" at bounding box center [88, 119] width 133 height 12
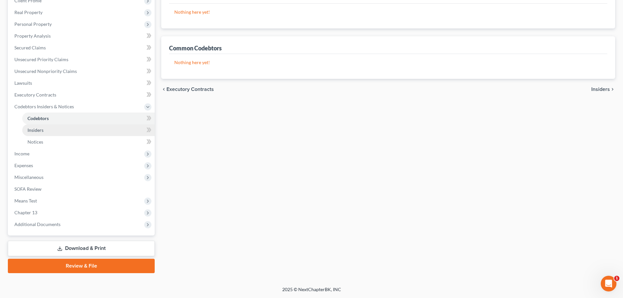
click at [48, 129] on link "Insiders" at bounding box center [88, 130] width 133 height 12
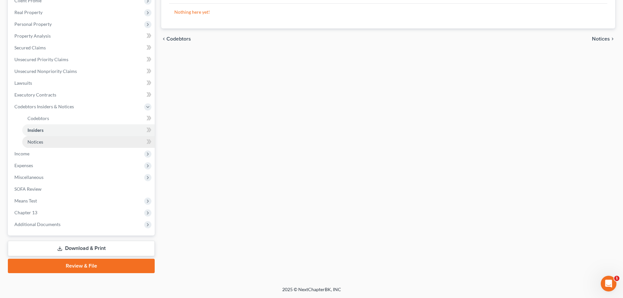
click at [45, 141] on link "Notices" at bounding box center [88, 142] width 133 height 12
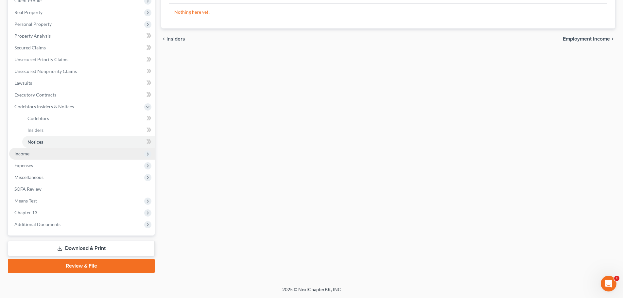
click at [37, 156] on span "Income" at bounding box center [82, 154] width 146 height 12
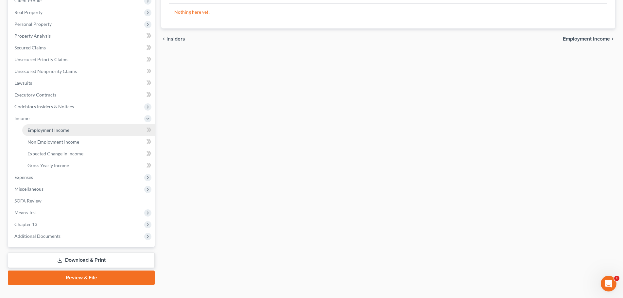
click at [47, 132] on span "Employment Income" at bounding box center [48, 130] width 42 height 6
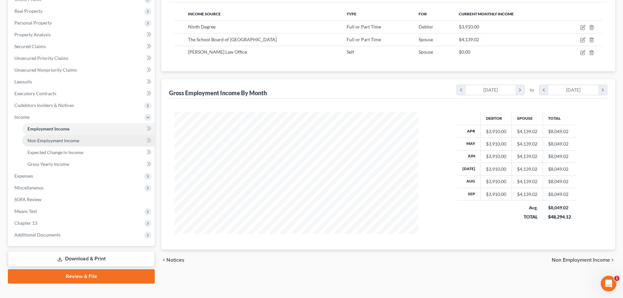
click at [33, 138] on span "Non Employment Income" at bounding box center [53, 141] width 52 height 6
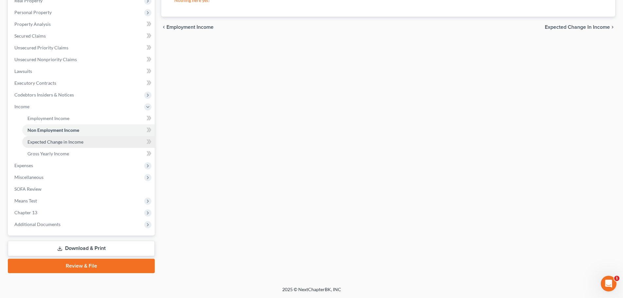
click at [66, 140] on span "Expected Change in Income" at bounding box center [55, 142] width 56 height 6
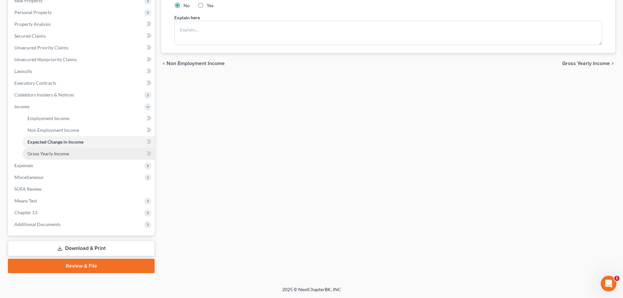
click at [48, 153] on span "Gross Yearly Income" at bounding box center [48, 154] width 42 height 6
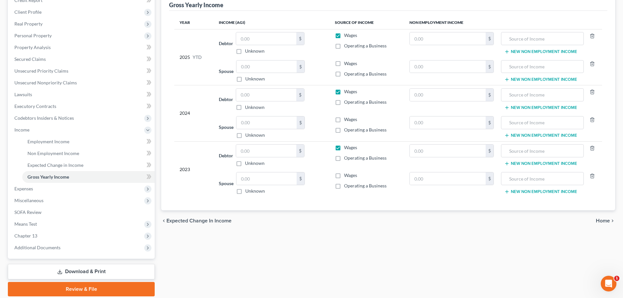
scroll to position [98, 0]
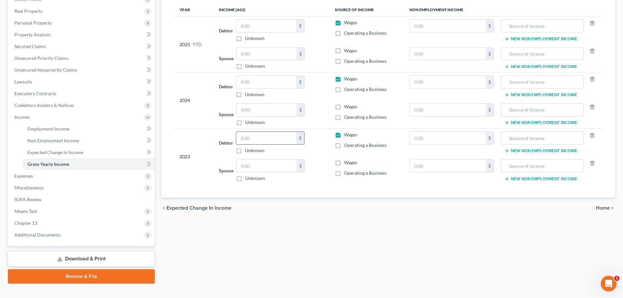
click at [254, 142] on input "text" at bounding box center [266, 138] width 60 height 12
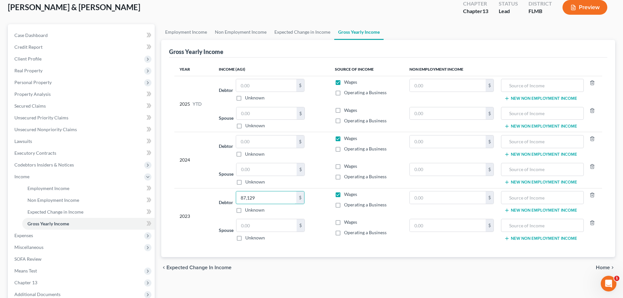
scroll to position [33, 0]
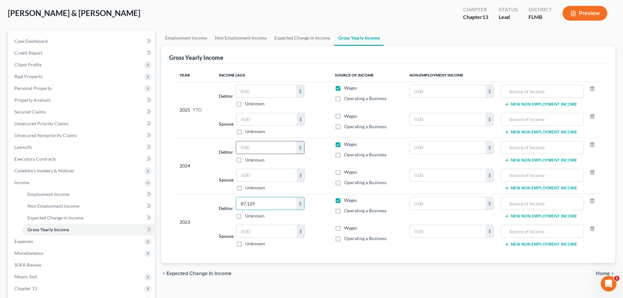
type input "87,129"
click at [261, 148] on input "text" at bounding box center [266, 147] width 60 height 12
type input "103,202"
click at [325, 168] on td "Spouse $ Unknown Balance Undetermined $ Unknown" at bounding box center [272, 180] width 116 height 28
click at [43, 195] on span "Employment Income" at bounding box center [48, 194] width 42 height 6
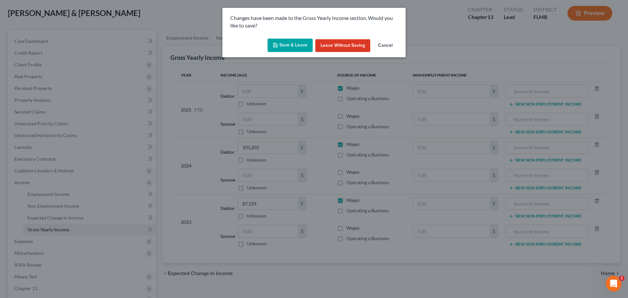
click at [283, 47] on button "Save & Leave" at bounding box center [290, 46] width 45 height 14
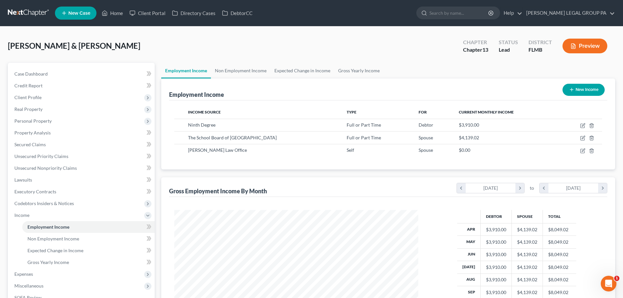
scroll to position [122, 257]
click at [80, 264] on link "Gross Yearly Income" at bounding box center [88, 263] width 133 height 12
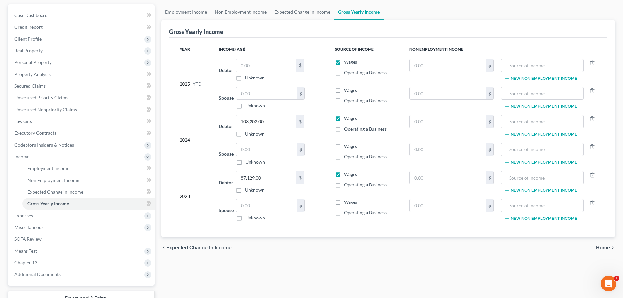
scroll to position [65, 0]
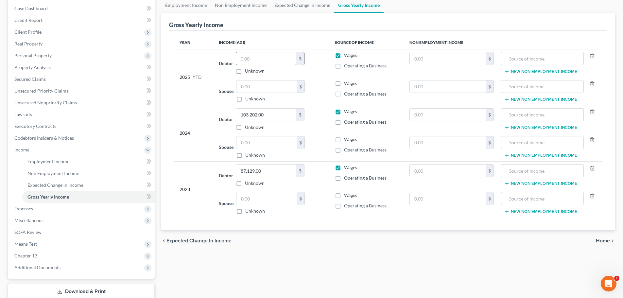
click at [257, 61] on input "text" at bounding box center [266, 58] width 60 height 12
type input "39,100"
click at [249, 84] on input "text" at bounding box center [267, 87] width 60 height 12
type input "41,390"
click at [318, 102] on td "Spouse 41,390.00 $ Unknown Balance Undetermined 41,390 $ Unknown" at bounding box center [272, 91] width 116 height 28
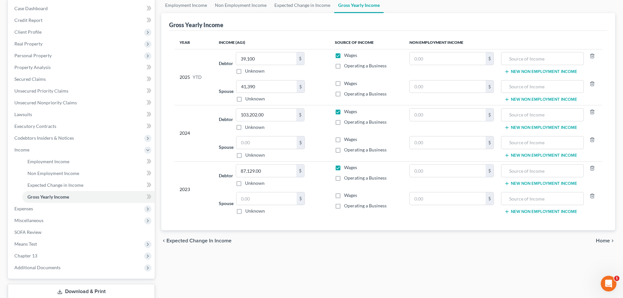
click at [344, 81] on label "Wages" at bounding box center [350, 83] width 13 height 7
click at [347, 81] on input "Wages" at bounding box center [349, 82] width 4 height 4
checkbox input "true"
click at [38, 208] on span "Expenses" at bounding box center [82, 209] width 146 height 12
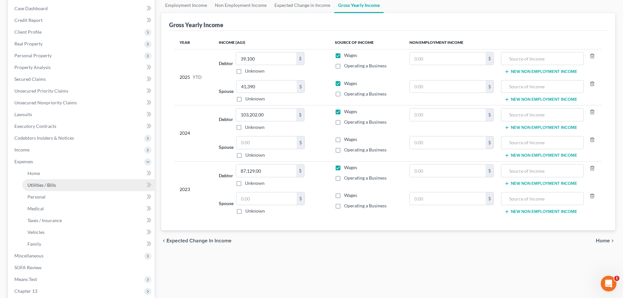
click at [46, 189] on link "Utilities / Bills" at bounding box center [88, 185] width 133 height 12
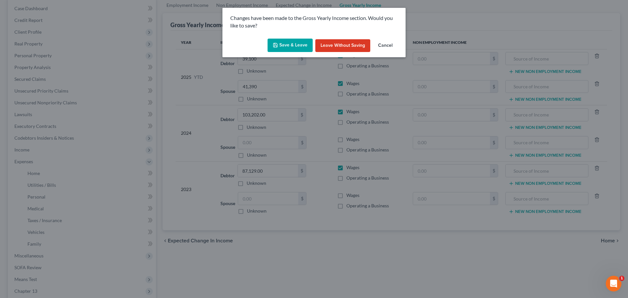
click at [288, 41] on button "Save & Leave" at bounding box center [290, 46] width 45 height 14
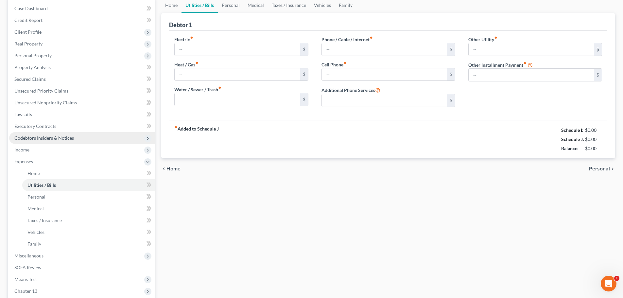
scroll to position [6, 0]
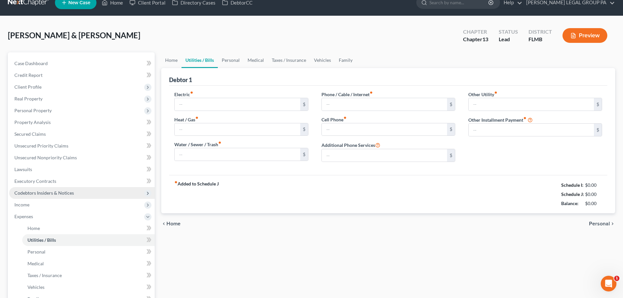
type input "250.00"
type input "0.00"
type input "75.00"
type input "115.00"
type input "0.00"
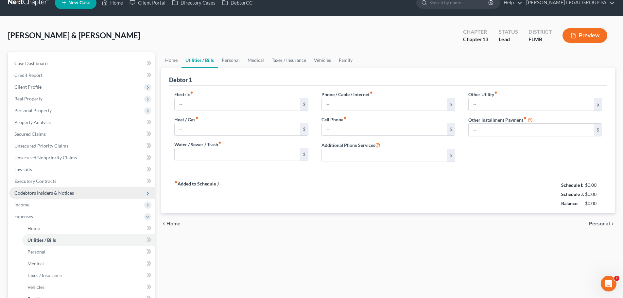
type input "0.00"
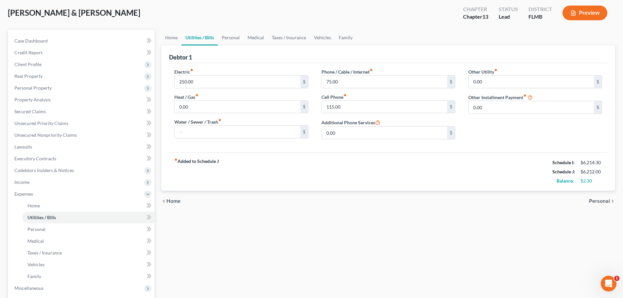
scroll to position [98, 0]
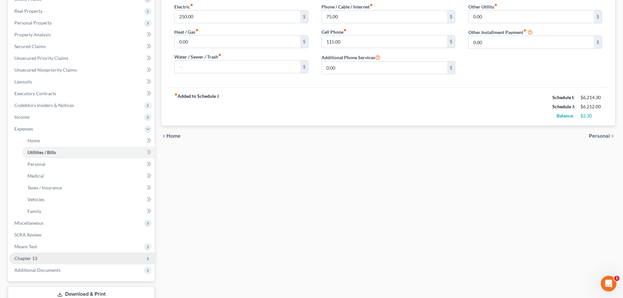
click at [34, 257] on span "Chapter 13" at bounding box center [25, 259] width 23 height 6
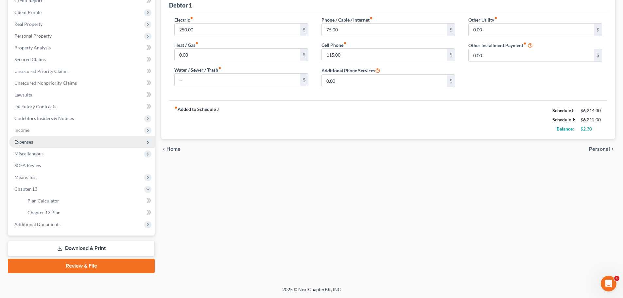
scroll to position [0, 0]
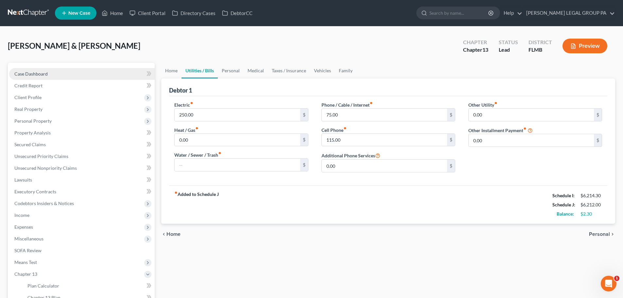
click at [38, 69] on link "Case Dashboard" at bounding box center [82, 74] width 146 height 12
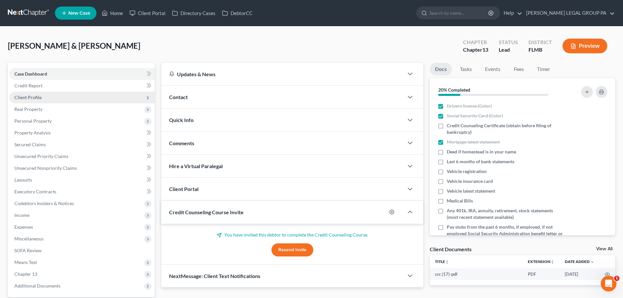
click at [47, 99] on span "Client Profile" at bounding box center [82, 98] width 146 height 12
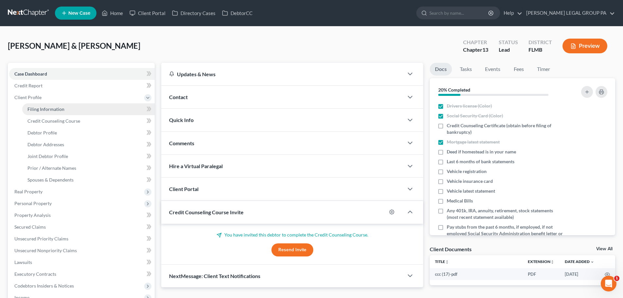
click at [58, 105] on link "Filing Information" at bounding box center [88, 109] width 133 height 12
select select "1"
select select "3"
select select "0"
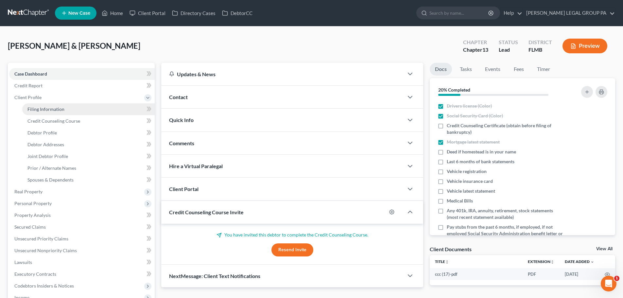
select select "9"
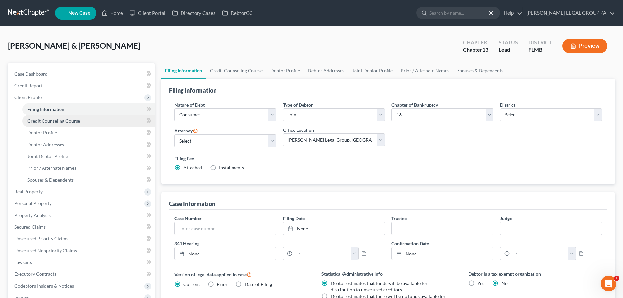
click at [74, 122] on span "Credit Counseling Course" at bounding box center [53, 121] width 53 height 6
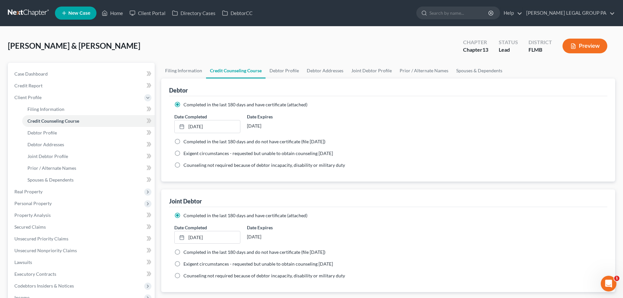
click at [33, 7] on nav "Home New Case Client Portal Directory Cases DebtorCC WELLER LEGAL GROUP PA dgar…" at bounding box center [311, 13] width 623 height 26
click at [34, 11] on link at bounding box center [29, 13] width 42 height 12
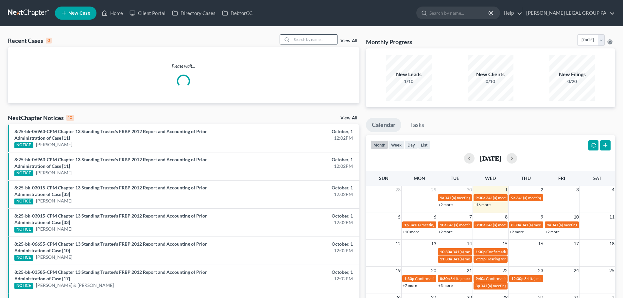
click at [319, 39] on input "search" at bounding box center [315, 39] width 46 height 9
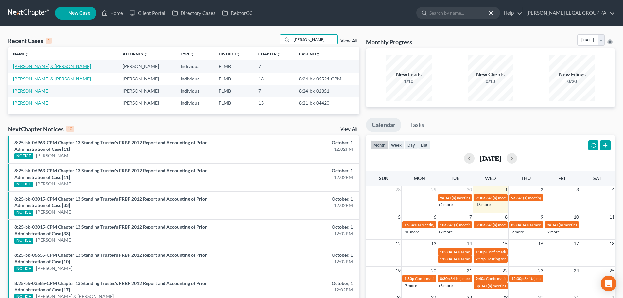
type input "[PERSON_NAME]"
click at [36, 65] on link "[PERSON_NAME] & [PERSON_NAME]" at bounding box center [52, 66] width 78 height 6
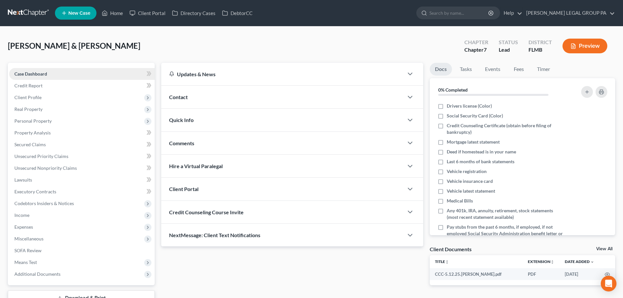
click at [34, 74] on span "Case Dashboard" at bounding box center [30, 74] width 33 height 6
click at [45, 99] on span "Client Profile" at bounding box center [82, 98] width 146 height 12
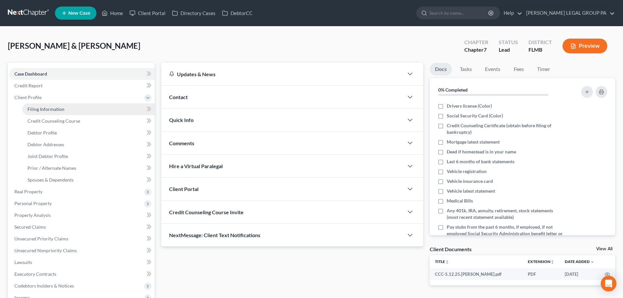
click at [47, 107] on span "Filing Information" at bounding box center [45, 109] width 37 height 6
select select "2"
select select "1"
select select "0"
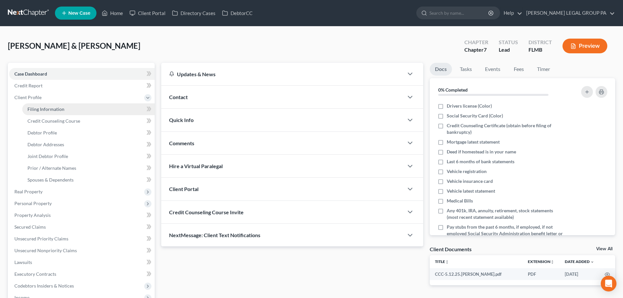
select select "9"
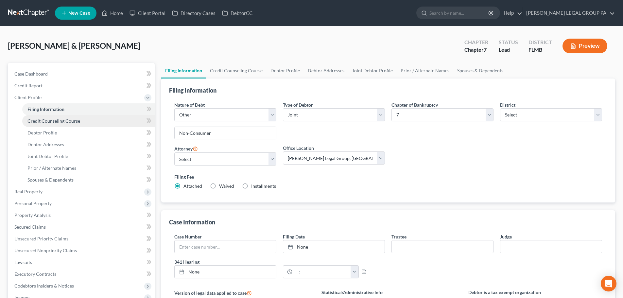
click at [43, 125] on link "Credit Counseling Course" at bounding box center [88, 121] width 133 height 12
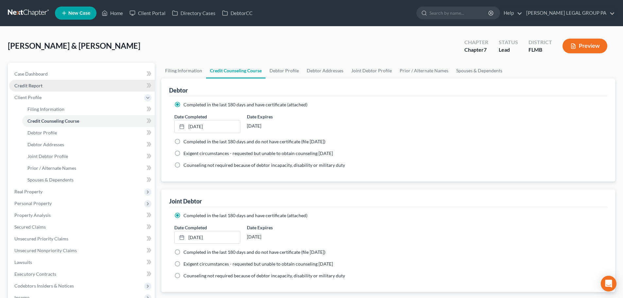
click at [33, 83] on span "Credit Report" at bounding box center [28, 86] width 28 height 6
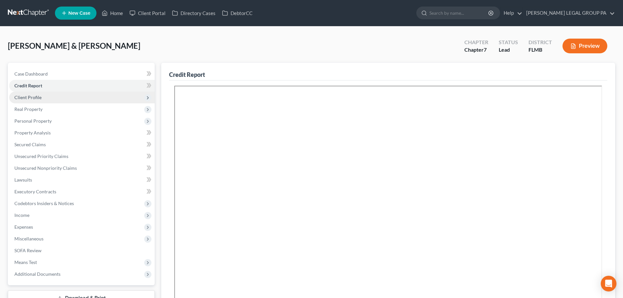
click at [38, 97] on span "Client Profile" at bounding box center [27, 98] width 27 height 6
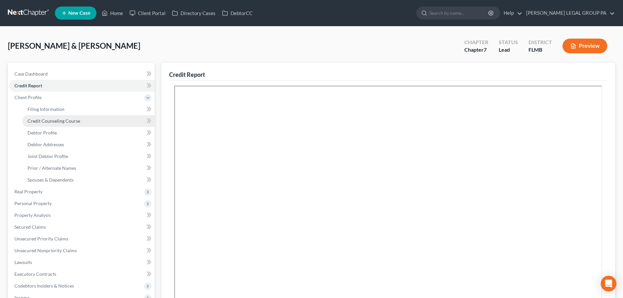
click at [51, 121] on span "Credit Counseling Course" at bounding box center [53, 121] width 53 height 6
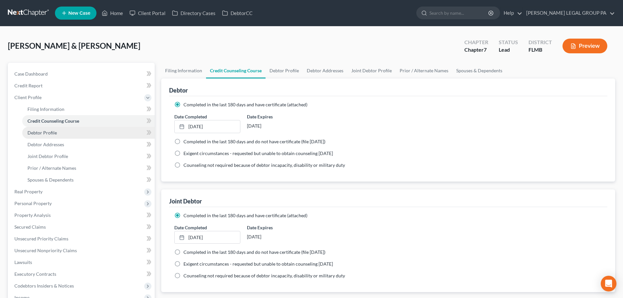
click at [52, 130] on span "Debtor Profile" at bounding box center [41, 133] width 29 height 6
select select "1"
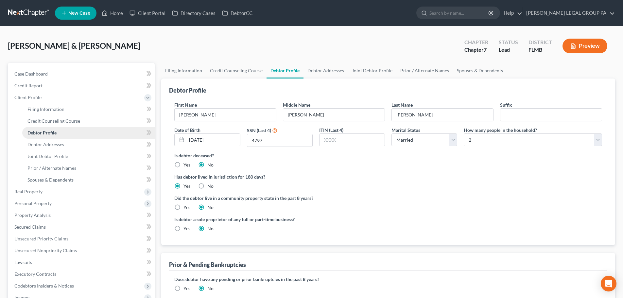
radio input "true"
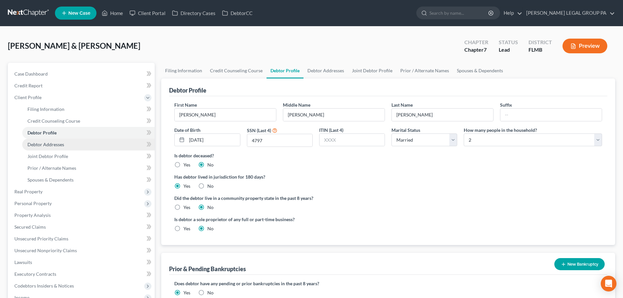
click at [56, 147] on span "Debtor Addresses" at bounding box center [45, 145] width 37 height 6
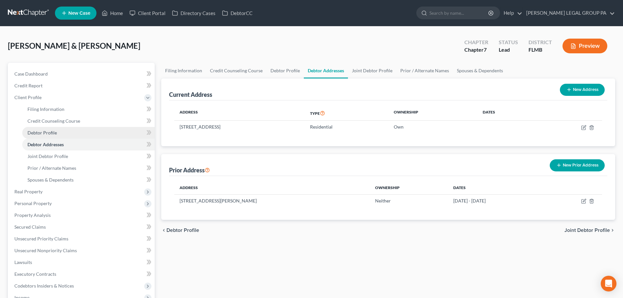
click at [44, 133] on span "Debtor Profile" at bounding box center [41, 133] width 29 height 6
select select "1"
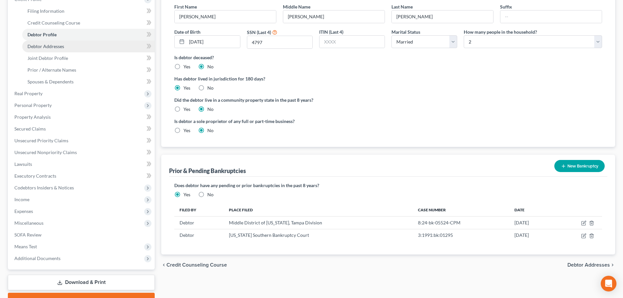
click at [69, 50] on link "Debtor Addresses" at bounding box center [88, 47] width 133 height 12
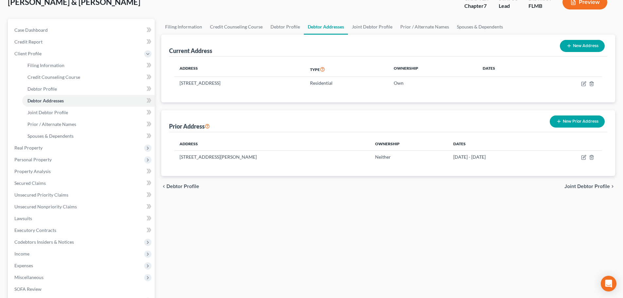
scroll to position [98, 0]
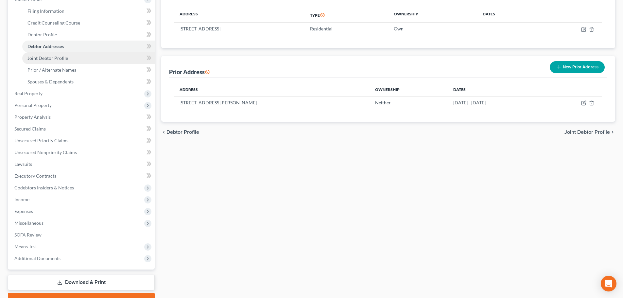
click at [59, 55] on span "Joint Debtor Profile" at bounding box center [47, 58] width 41 height 6
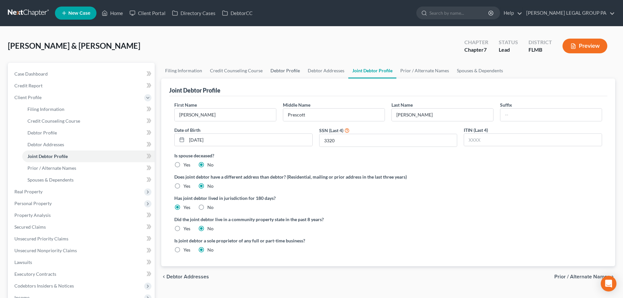
click at [286, 68] on link "Debtor Profile" at bounding box center [285, 71] width 37 height 16
select select "1"
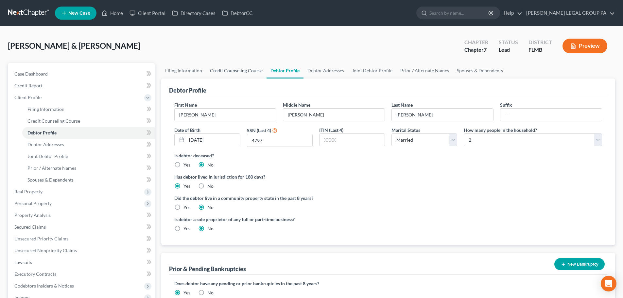
click at [232, 70] on link "Credit Counseling Course" at bounding box center [236, 71] width 61 height 16
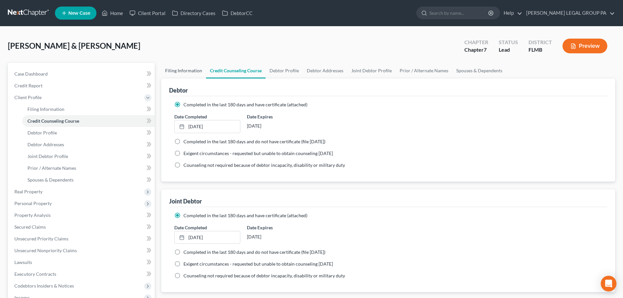
click at [185, 75] on link "Filing Information" at bounding box center [183, 71] width 45 height 16
select select "2"
select select "1"
select select "0"
select select "15"
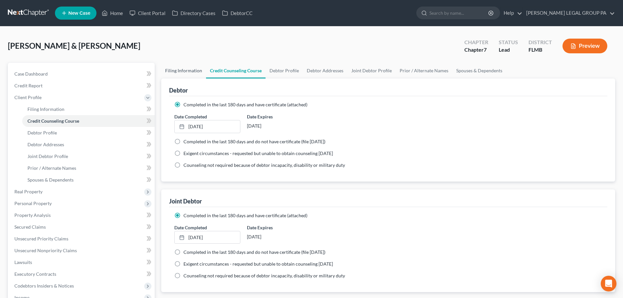
select select "0"
select select "9"
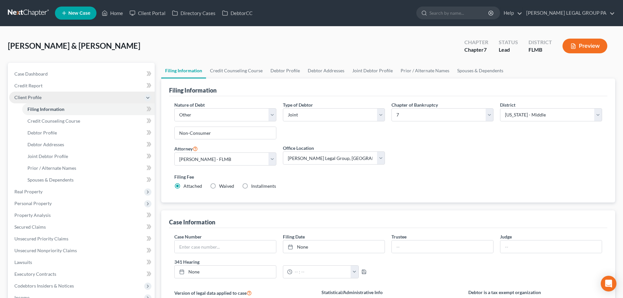
click at [34, 98] on span "Client Profile" at bounding box center [27, 98] width 27 height 6
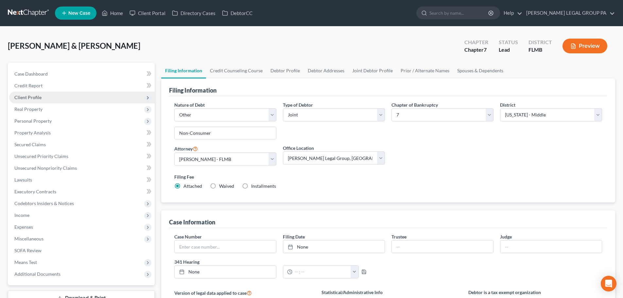
click at [34, 98] on span "Client Profile" at bounding box center [27, 98] width 27 height 6
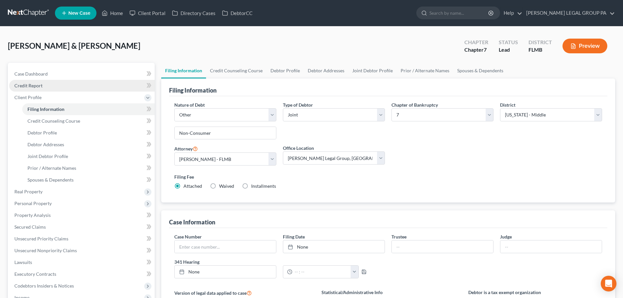
click at [38, 83] on span "Credit Report" at bounding box center [28, 86] width 28 height 6
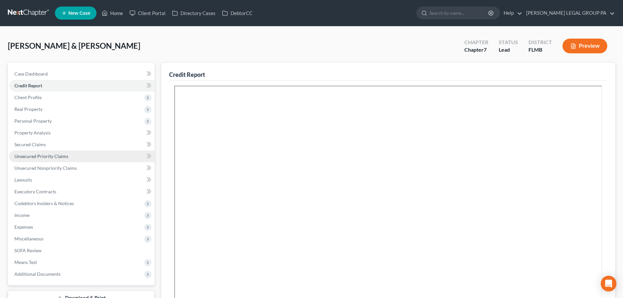
click at [39, 151] on link "Unsecured Priority Claims" at bounding box center [82, 157] width 146 height 12
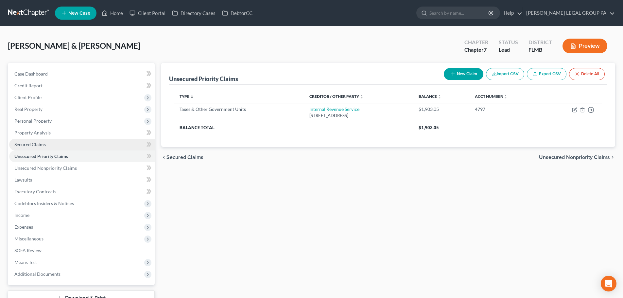
click at [35, 144] on span "Secured Claims" at bounding box center [29, 145] width 31 height 6
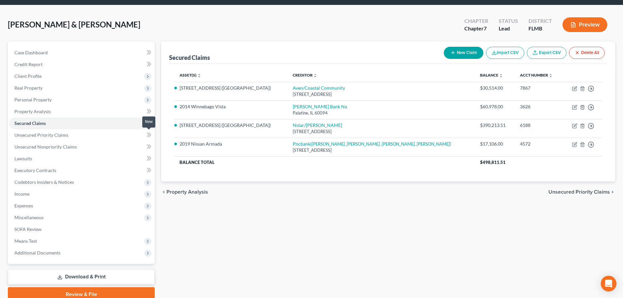
scroll to position [33, 0]
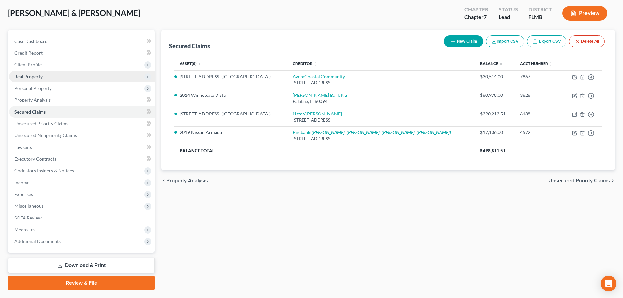
click at [22, 72] on span "Real Property" at bounding box center [82, 77] width 146 height 12
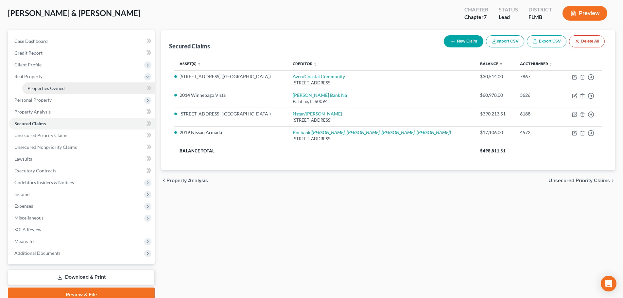
click at [50, 85] on span "Properties Owned" at bounding box center [45, 88] width 37 height 6
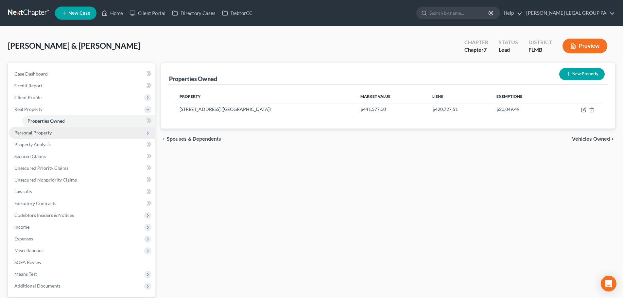
click at [45, 137] on span "Personal Property" at bounding box center [82, 133] width 146 height 12
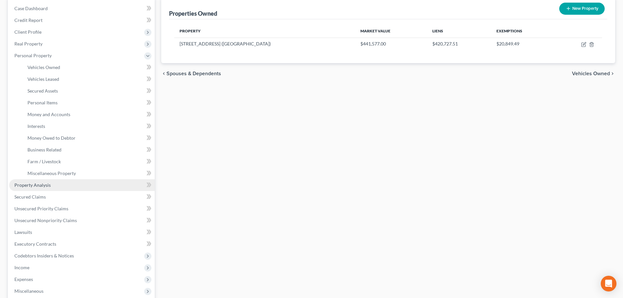
click at [57, 183] on link "Property Analysis" at bounding box center [82, 185] width 146 height 12
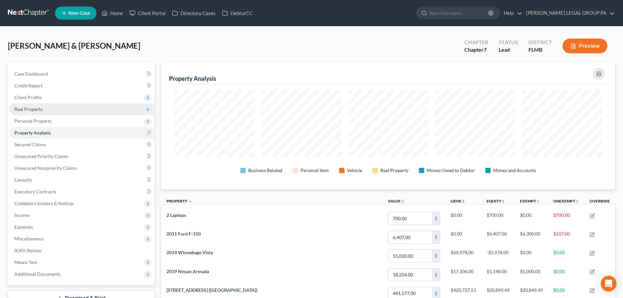
click at [33, 109] on span "Real Property" at bounding box center [28, 109] width 28 height 6
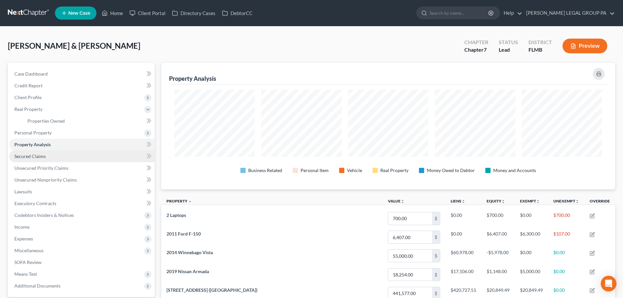
click at [47, 159] on link "Secured Claims" at bounding box center [82, 157] width 146 height 12
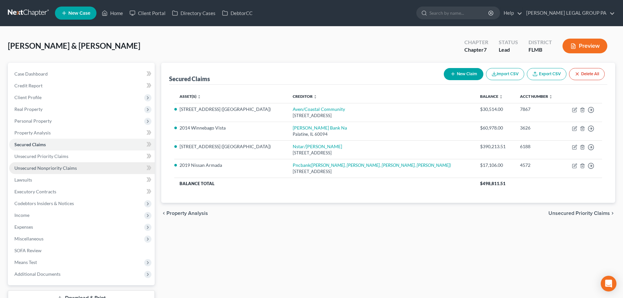
click at [46, 167] on span "Unsecured Nonpriority Claims" at bounding box center [45, 168] width 63 height 6
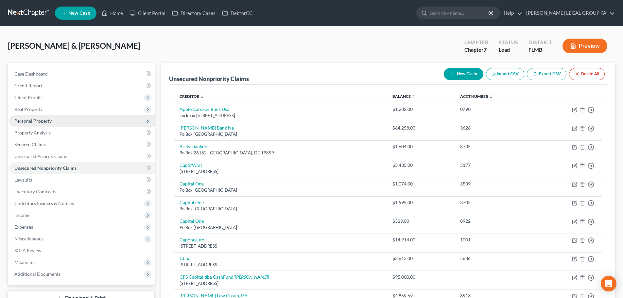
click at [27, 120] on span "Personal Property" at bounding box center [32, 121] width 37 height 6
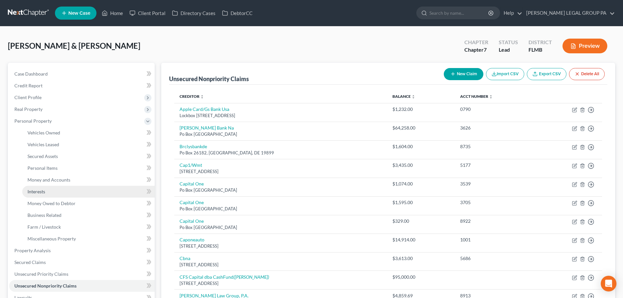
click at [52, 189] on link "Interests" at bounding box center [88, 192] width 133 height 12
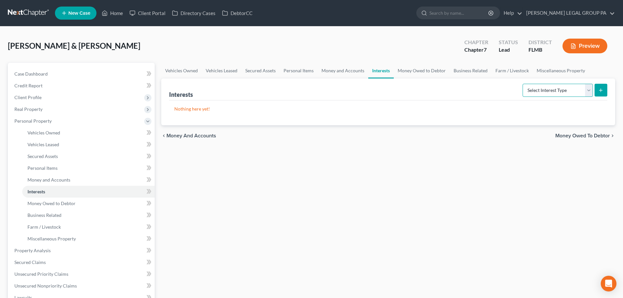
click at [559, 93] on select "Select Interest Type 401K Annuity Bond Education IRA Government Bond Government…" at bounding box center [558, 90] width 70 height 13
click at [524, 84] on select "Select Interest Type 401K Annuity Bond Education IRA Government Bond Government…" at bounding box center [558, 90] width 70 height 13
click at [544, 91] on select "Select Interest Type 401K Annuity Bond Education IRA Government Bond Government…" at bounding box center [558, 90] width 70 height 13
select select "401k"
click at [524, 84] on select "Select Interest Type 401K Annuity Bond Education IRA Government Bond Government…" at bounding box center [558, 90] width 70 height 13
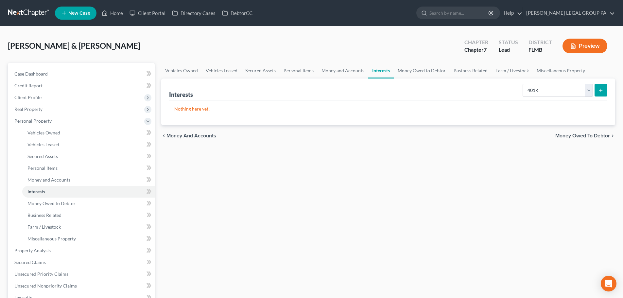
drag, startPoint x: 611, startPoint y: 88, endPoint x: 602, endPoint y: 89, distance: 8.9
click at [607, 89] on div "Interests Select Interest Type 401K Annuity Bond Education IRA Government Bond …" at bounding box center [388, 102] width 454 height 47
click at [599, 89] on icon "submit" at bounding box center [601, 90] width 5 height 5
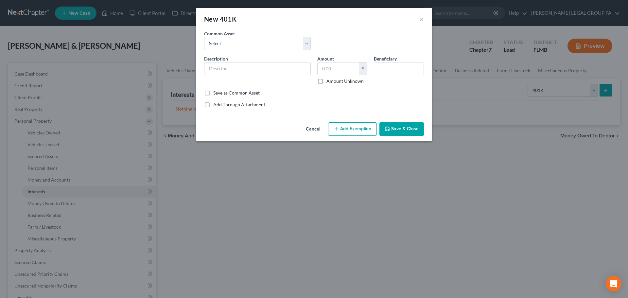
click at [275, 51] on div "Common Asset Select 401(k) through employment" at bounding box center [314, 42] width 226 height 25
click at [267, 43] on select "Select 401(k) through employment" at bounding box center [257, 43] width 107 height 13
select select "0"
click at [204, 37] on select "Select 401(k) through employment" at bounding box center [257, 43] width 107 height 13
type input "401(k) through employment"
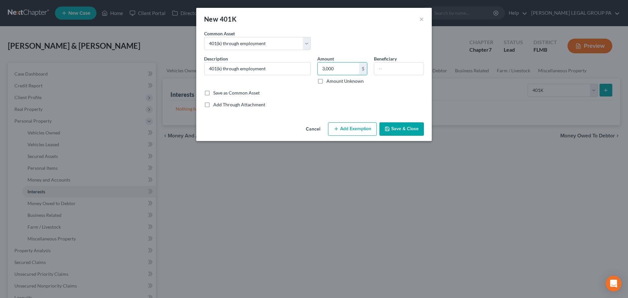
type input "3,000"
click at [391, 89] on div "Description * 401(k) through employment Amount 3,000 $ Amount Unknown Beneficia…" at bounding box center [314, 72] width 226 height 34
click at [404, 129] on button "Save & Close" at bounding box center [402, 129] width 45 height 14
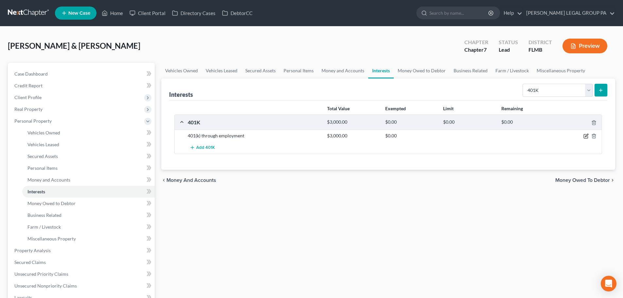
click at [587, 134] on icon "button" at bounding box center [586, 136] width 5 height 5
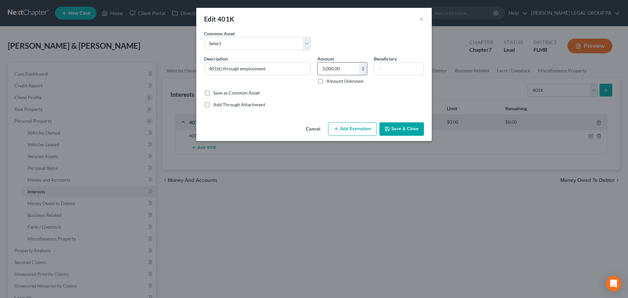
click at [352, 71] on input "3,000.00" at bounding box center [339, 69] width 42 height 12
type input "3,500"
click at [374, 114] on div "An exemption set must first be selected from the Filing Information section. Co…" at bounding box center [314, 75] width 236 height 90
click at [412, 133] on button "Save & Close" at bounding box center [402, 129] width 45 height 14
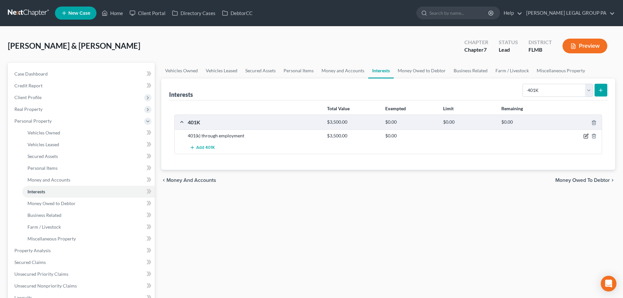
click at [587, 134] on icon "button" at bounding box center [586, 136] width 5 height 5
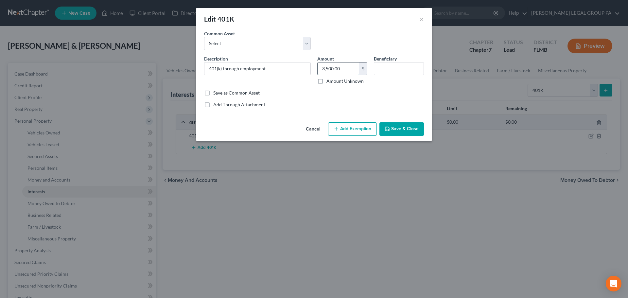
click at [346, 70] on input "3,500.00" at bounding box center [339, 69] width 42 height 12
type input "4,000"
click at [338, 96] on div "Save as Common Asset" at bounding box center [314, 93] width 220 height 7
click at [352, 128] on button "Add Exemption" at bounding box center [352, 129] width 49 height 14
select select "2"
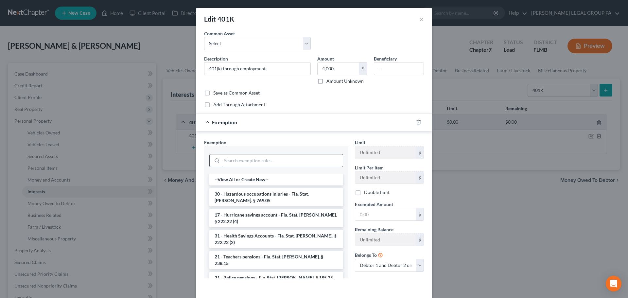
click at [270, 162] on input "search" at bounding box center [282, 160] width 121 height 12
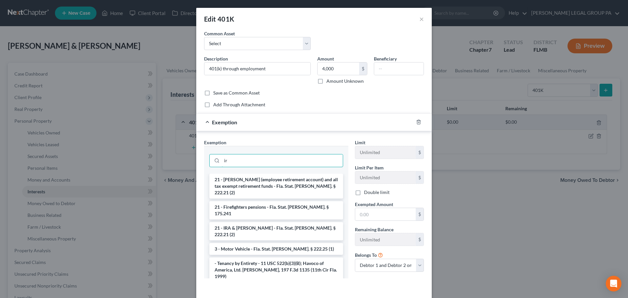
type input "i"
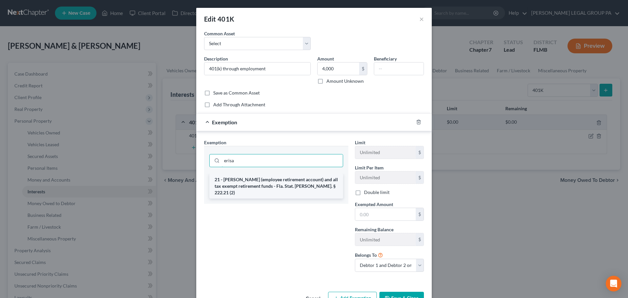
type input "erisa"
click at [306, 186] on li "21 - ERISA (employee retirement account) and all tax exempt retirement funds - …" at bounding box center [276, 186] width 134 height 25
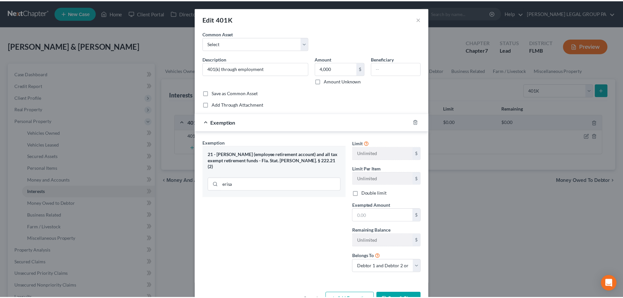
scroll to position [21, 0]
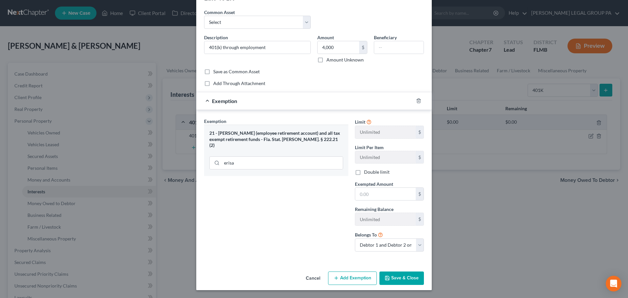
click at [406, 281] on button "Save & Close" at bounding box center [402, 279] width 45 height 14
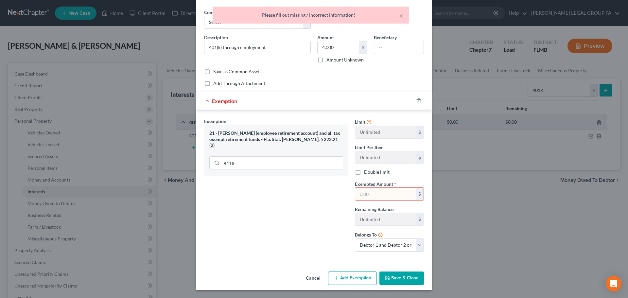
click at [379, 192] on input "text" at bounding box center [385, 194] width 61 height 12
type input "4,000"
click at [399, 283] on button "Save & Close" at bounding box center [402, 279] width 45 height 14
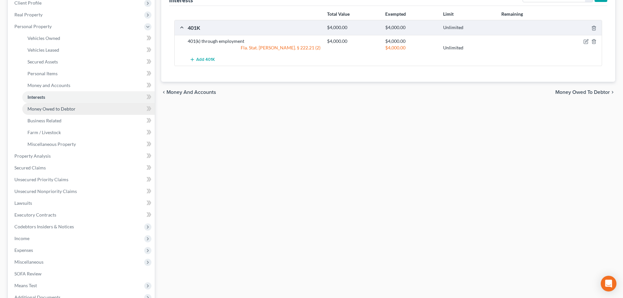
scroll to position [98, 0]
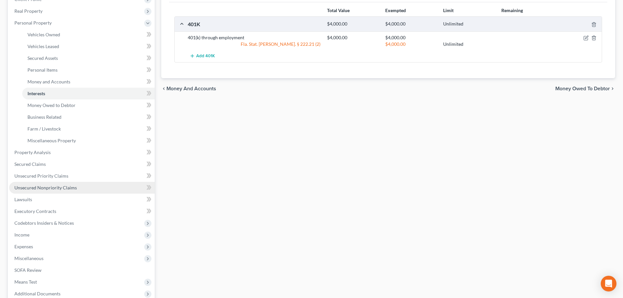
click at [54, 190] on link "Unsecured Nonpriority Claims" at bounding box center [82, 188] width 146 height 12
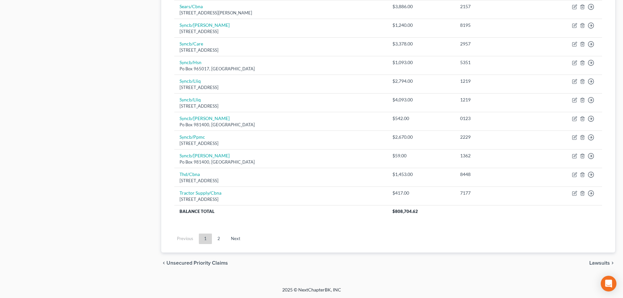
scroll to position [457, 0]
click at [220, 237] on link "2" at bounding box center [218, 238] width 13 height 10
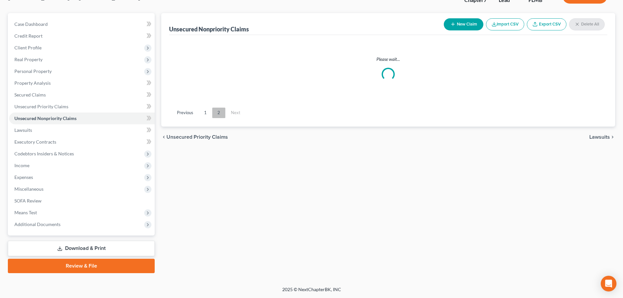
scroll to position [50, 0]
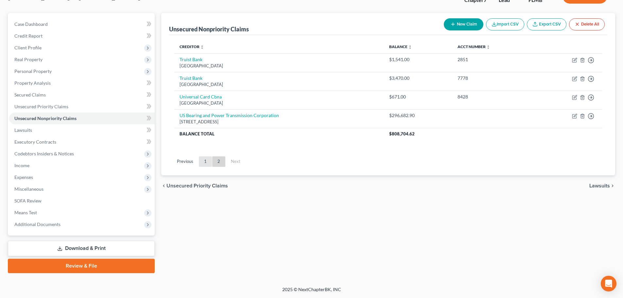
click at [209, 164] on link "1" at bounding box center [205, 161] width 13 height 10
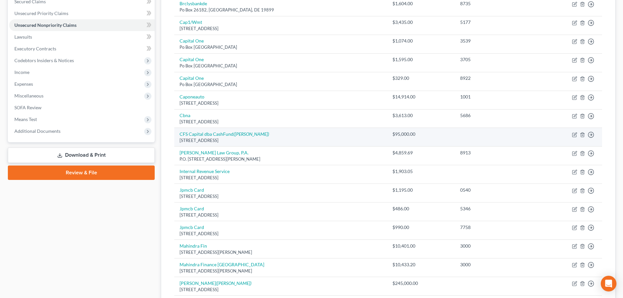
scroll to position [181, 0]
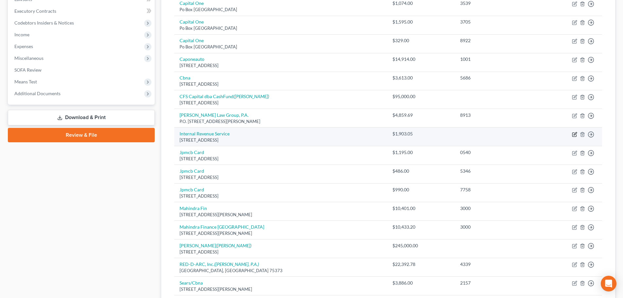
click at [575, 132] on icon "button" at bounding box center [574, 134] width 5 height 5
select select "39"
select select "0"
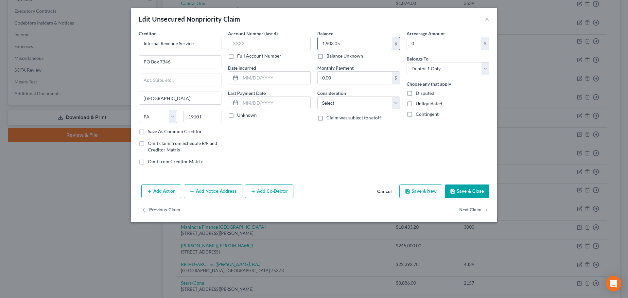
click at [346, 39] on input "1,903.05" at bounding box center [355, 43] width 74 height 12
type input "6,500"
click at [467, 188] on button "Save & Close" at bounding box center [467, 192] width 45 height 14
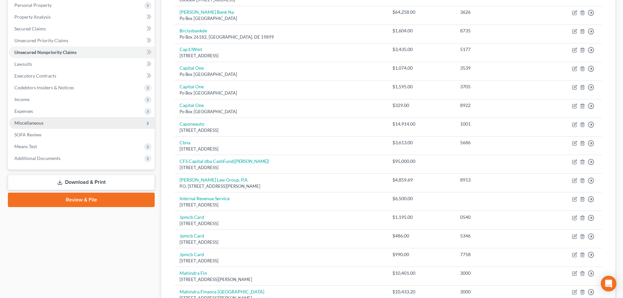
scroll to position [115, 0]
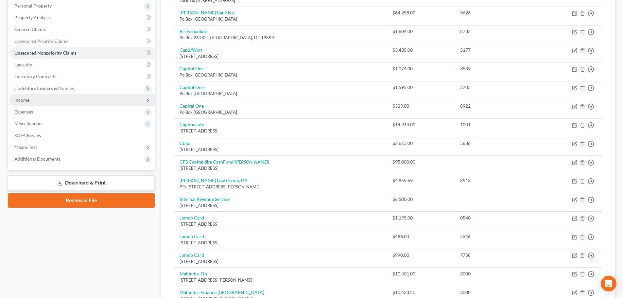
click at [34, 99] on span "Income" at bounding box center [82, 100] width 146 height 12
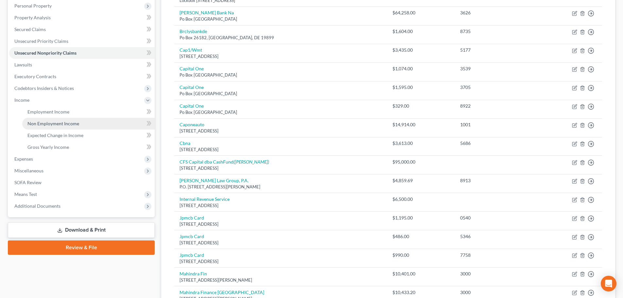
click at [54, 124] on span "Non Employment Income" at bounding box center [53, 124] width 52 height 6
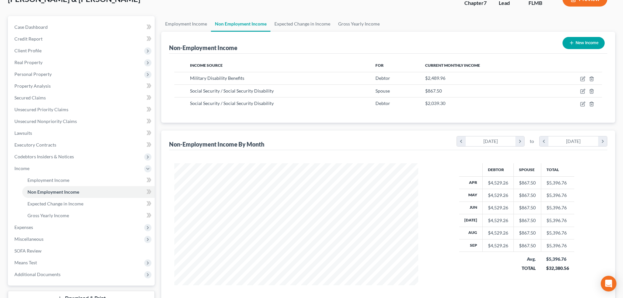
scroll to position [97, 0]
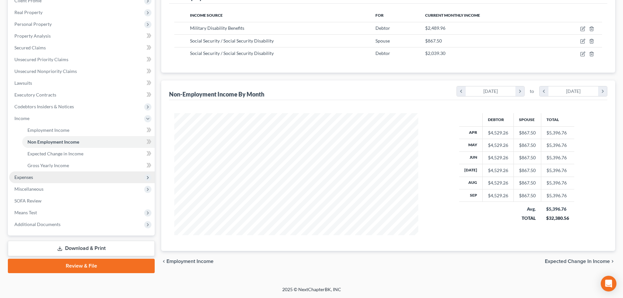
click at [26, 182] on span "Expenses" at bounding box center [82, 177] width 146 height 12
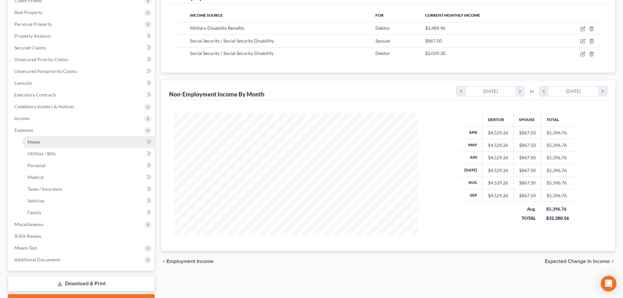
click at [42, 142] on link "Home" at bounding box center [88, 142] width 133 height 12
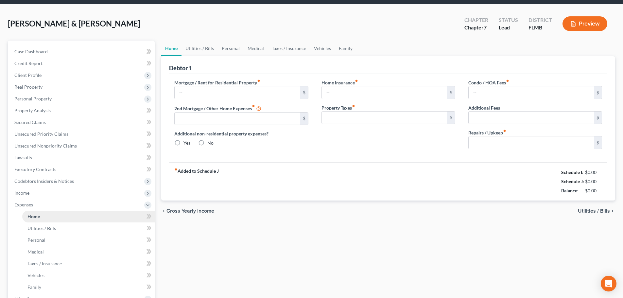
scroll to position [1, 0]
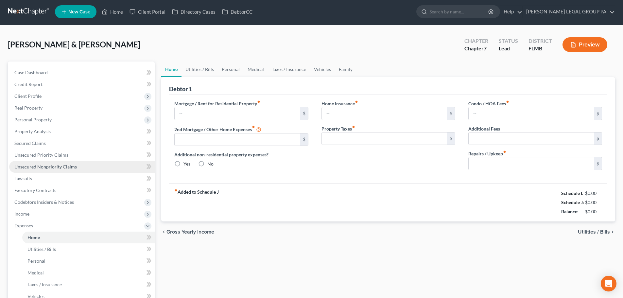
type input "2,639.91"
type input "700.00"
radio input "true"
type input "332.00"
type input "497.00"
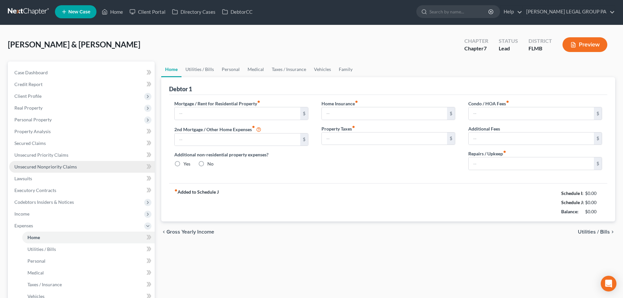
type input "0.00"
type input "100.00"
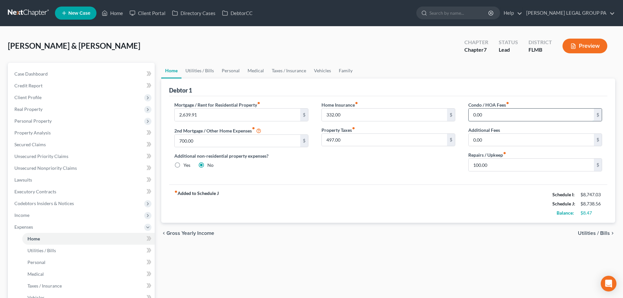
click at [496, 116] on input "0.00" at bounding box center [531, 115] width 125 height 12
type input "3,977"
drag, startPoint x: 505, startPoint y: 111, endPoint x: 472, endPoint y: 112, distance: 32.4
click at [472, 112] on input "3,977" at bounding box center [531, 115] width 125 height 12
drag, startPoint x: 496, startPoint y: 114, endPoint x: 473, endPoint y: 114, distance: 22.9
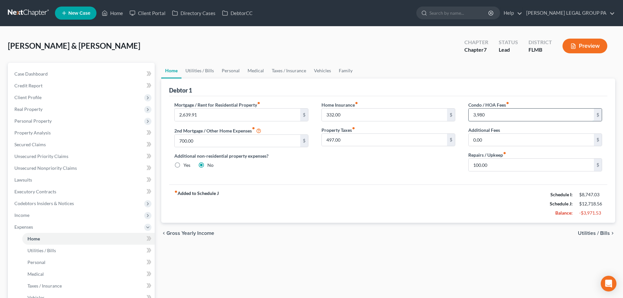
click at [473, 114] on input "3,980" at bounding box center [531, 115] width 125 height 12
type input "3,980"
click at [196, 114] on input "2,639.91" at bounding box center [237, 115] width 125 height 12
paste input "3,980"
type input "3,980.91"
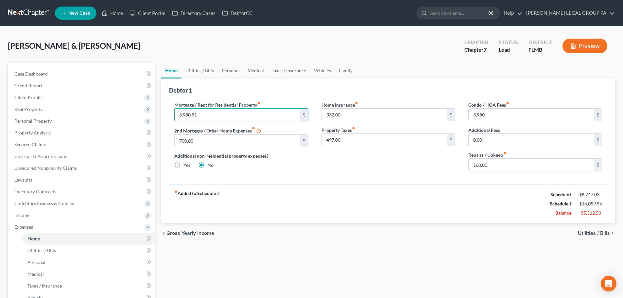
click at [326, 179] on div "Mortgage / Rent for Residential Property fiber_manual_record 3,980.91 $ 2nd Mor…" at bounding box center [388, 140] width 438 height 88
click at [349, 113] on input "332.00" at bounding box center [384, 115] width 125 height 12
click at [500, 114] on input "3,980" at bounding box center [531, 115] width 125 height 12
click at [364, 117] on input "332.00" at bounding box center [384, 115] width 125 height 12
click at [355, 140] on input "497.00" at bounding box center [384, 140] width 125 height 12
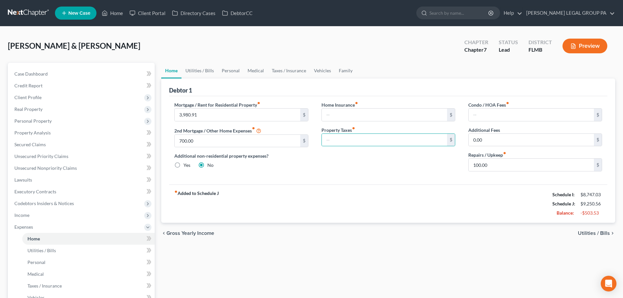
click at [386, 176] on div "Home Insurance fiber_manual_record $ Property Taxes fiber_manual_record $" at bounding box center [388, 138] width 147 height 75
click at [195, 67] on link "Utilities / Bills" at bounding box center [200, 71] width 36 height 16
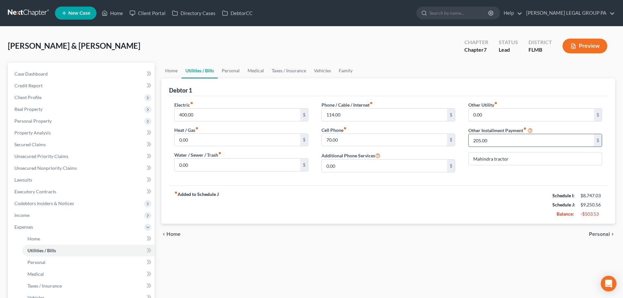
click at [502, 144] on input "205.00" at bounding box center [531, 140] width 125 height 12
click at [499, 163] on div "Other Utility fiber_manual_record 0.00 $ Other Installment Payment fiber_manual…" at bounding box center [535, 139] width 147 height 76
click at [228, 68] on link "Personal" at bounding box center [231, 71] width 26 height 16
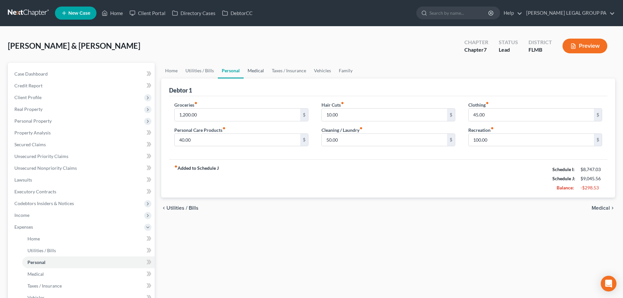
click at [256, 71] on link "Medical" at bounding box center [256, 71] width 24 height 16
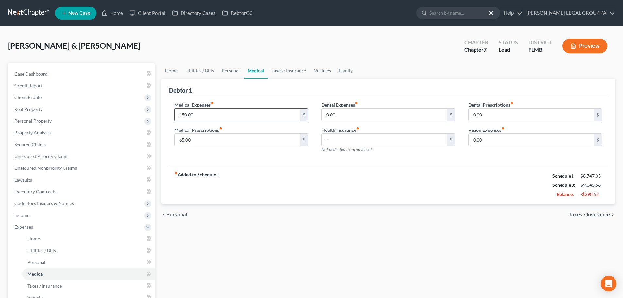
click at [217, 117] on input "150.00" at bounding box center [237, 115] width 125 height 12
click at [218, 137] on input "65.00" at bounding box center [237, 140] width 125 height 12
click at [291, 67] on link "Taxes / Insurance" at bounding box center [289, 71] width 42 height 16
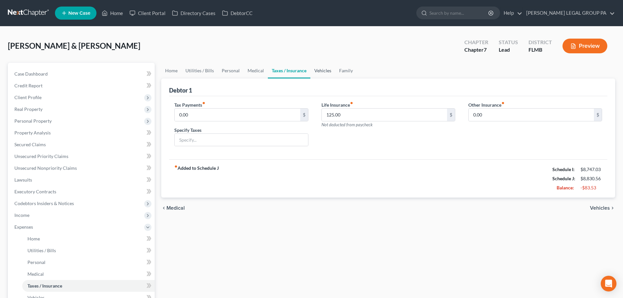
click at [325, 72] on link "Vehicles" at bounding box center [323, 71] width 25 height 16
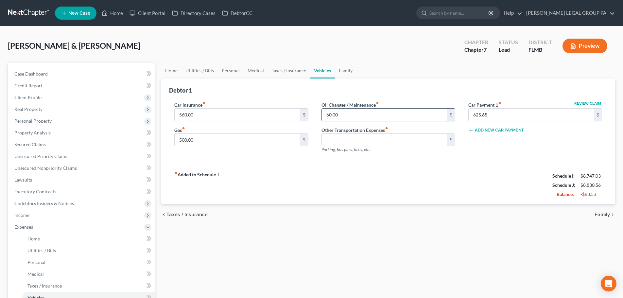
click at [354, 112] on input "60.00" at bounding box center [384, 115] width 125 height 12
click at [334, 87] on div "Debtor 1" at bounding box center [388, 88] width 438 height 18
click at [345, 121] on input "text" at bounding box center [384, 115] width 125 height 12
type input "40"
drag, startPoint x: 491, startPoint y: 173, endPoint x: 488, endPoint y: 170, distance: 4.6
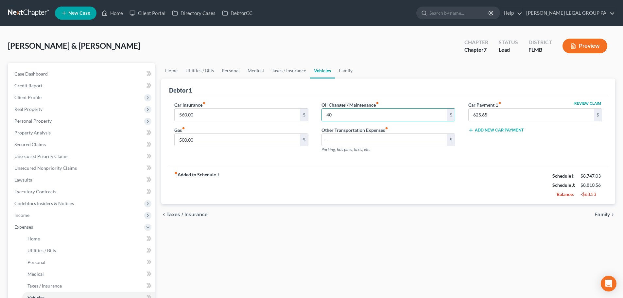
click at [491, 173] on div "fiber_manual_record Added to Schedule J Schedule I: $8,747.03 Schedule J: $8,81…" at bounding box center [388, 185] width 438 height 38
click at [351, 77] on link "Family" at bounding box center [346, 71] width 22 height 16
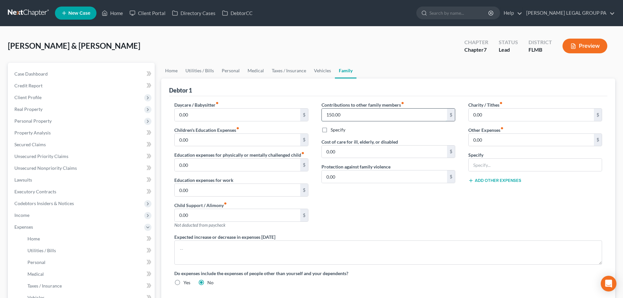
click at [359, 113] on input "150.00" at bounding box center [384, 115] width 125 height 12
drag, startPoint x: 340, startPoint y: 116, endPoint x: 319, endPoint y: 115, distance: 21.3
click at [319, 115] on div "Contributions to other family members fiber_manual_record 100 $ Specify Cost of…" at bounding box center [388, 167] width 147 height 132
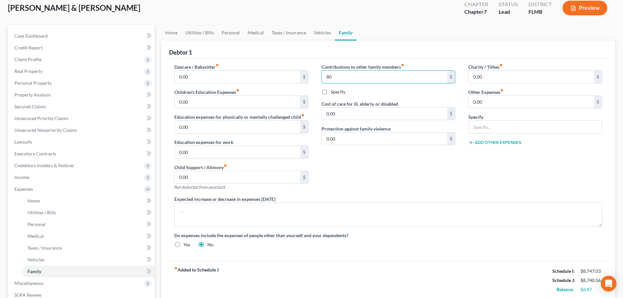
scroll to position [98, 0]
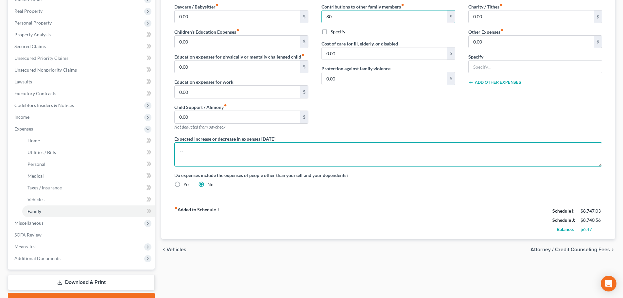
click at [424, 151] on textarea at bounding box center [388, 154] width 428 height 24
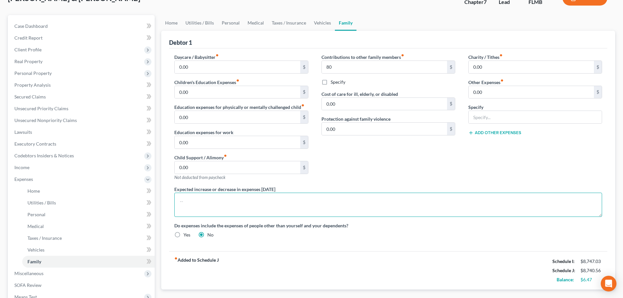
scroll to position [0, 0]
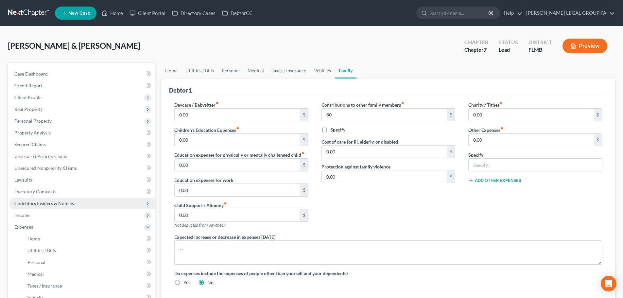
click at [56, 208] on span "Codebtors Insiders & Notices" at bounding box center [82, 204] width 146 height 12
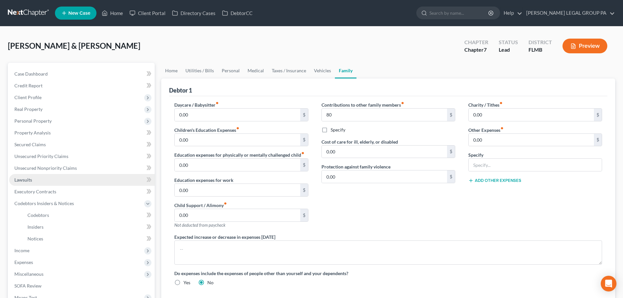
click at [46, 183] on link "Lawsuits" at bounding box center [82, 180] width 146 height 12
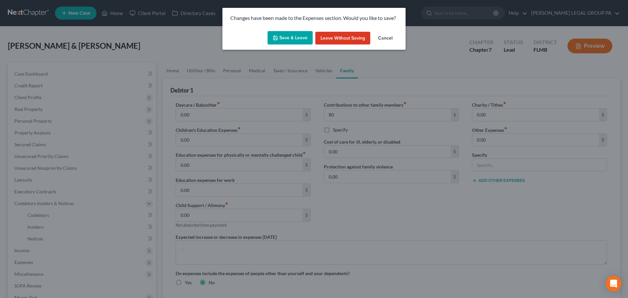
click at [290, 42] on button "Save & Leave" at bounding box center [290, 38] width 45 height 14
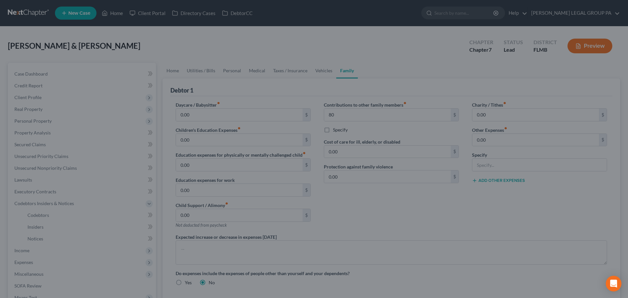
type input "80.00"
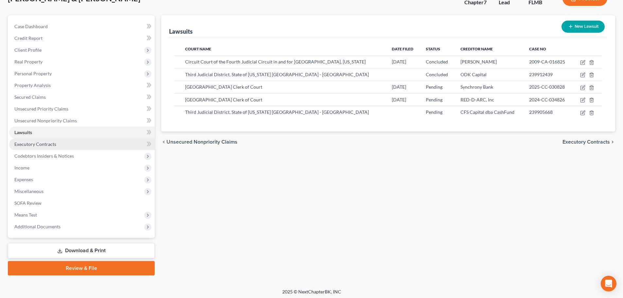
scroll to position [50, 0]
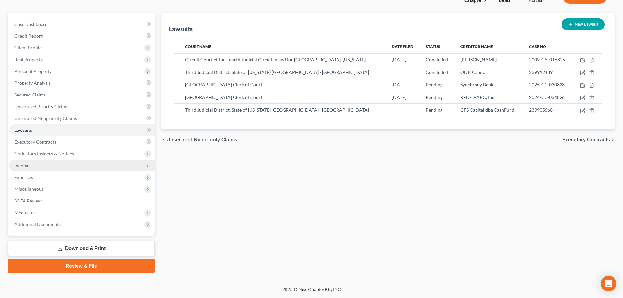
click at [41, 162] on span "Income" at bounding box center [82, 166] width 146 height 12
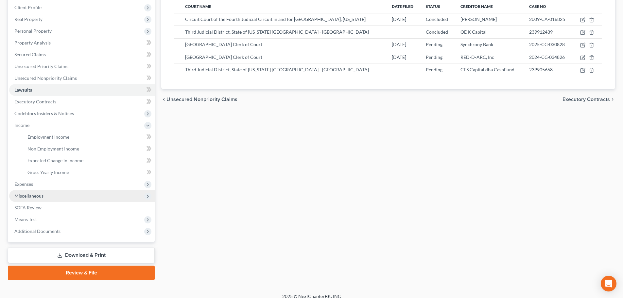
scroll to position [97, 0]
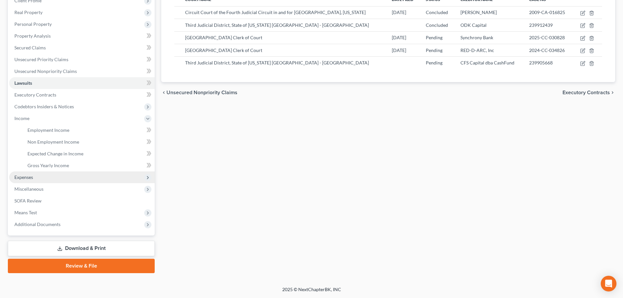
click at [38, 181] on span "Expenses" at bounding box center [82, 177] width 146 height 12
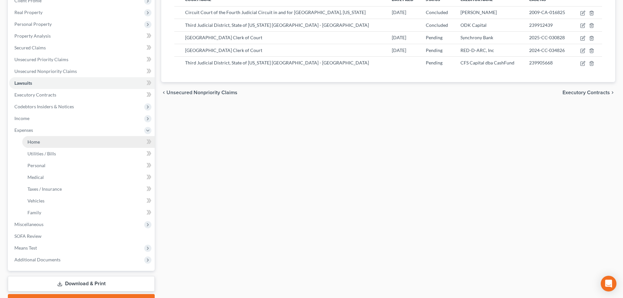
click at [32, 147] on link "Home" at bounding box center [88, 142] width 133 height 12
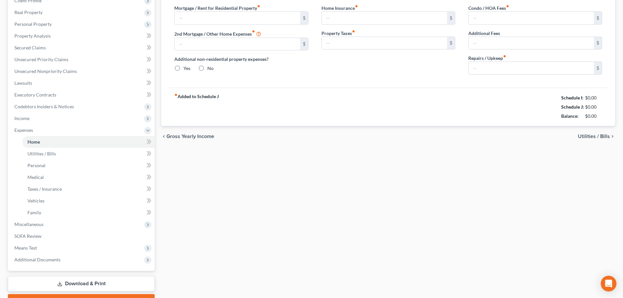
type input "3,980.91"
type input "700.00"
radio input "true"
type input "0.00"
type input "100.00"
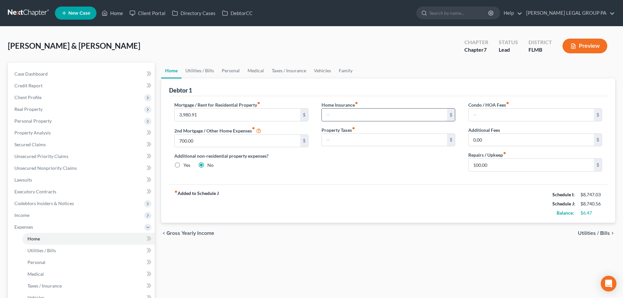
click at [358, 114] on input "text" at bounding box center [384, 115] width 125 height 12
type input "0"
click at [399, 88] on div "Debtor 1" at bounding box center [388, 88] width 438 height 18
click at [25, 179] on span "Lawsuits" at bounding box center [23, 180] width 18 height 6
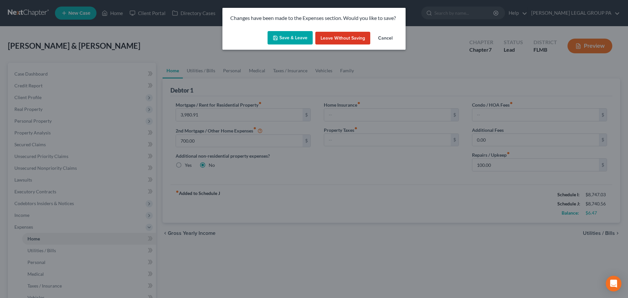
click at [287, 43] on button "Save & Leave" at bounding box center [290, 38] width 45 height 14
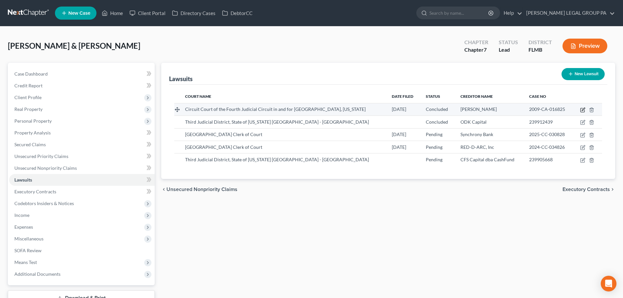
click at [584, 108] on icon "button" at bounding box center [583, 109] width 3 height 3
select select "9"
select select "2"
select select "1"
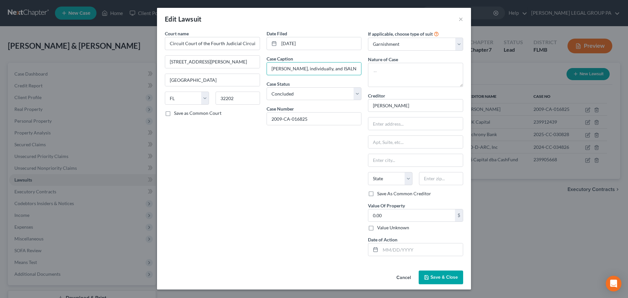
drag, startPoint x: 272, startPoint y: 70, endPoint x: 353, endPoint y: 77, distance: 81.4
click at [351, 73] on input "DONALD WERKEMA, individually, and ISALND PROPERTIES, JAX, LLC, a Florida limite…" at bounding box center [314, 69] width 95 height 12
click at [326, 162] on div "Date Filed 10/30/2009 Case Caption DONALD WERKEMA, individually, and ISALND PRO…" at bounding box center [314, 145] width 102 height 231
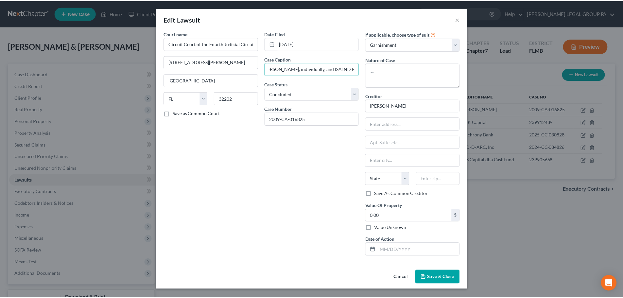
scroll to position [0, 0]
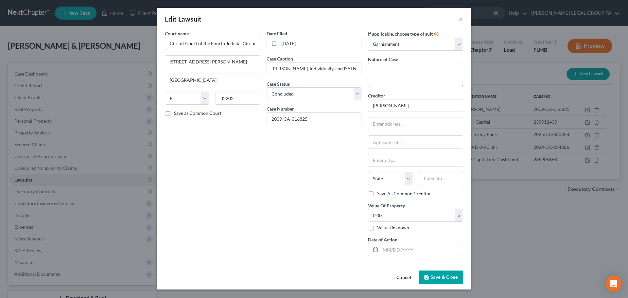
click at [440, 279] on span "Save & Close" at bounding box center [444, 278] width 27 height 6
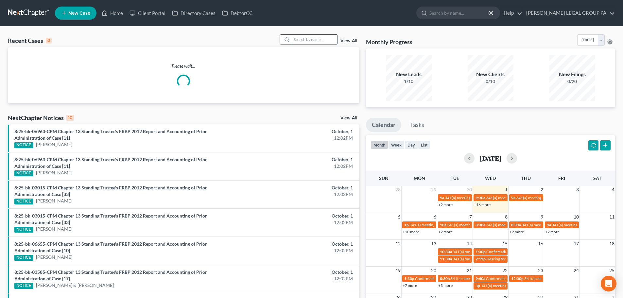
click at [298, 40] on input "search" at bounding box center [315, 39] width 46 height 9
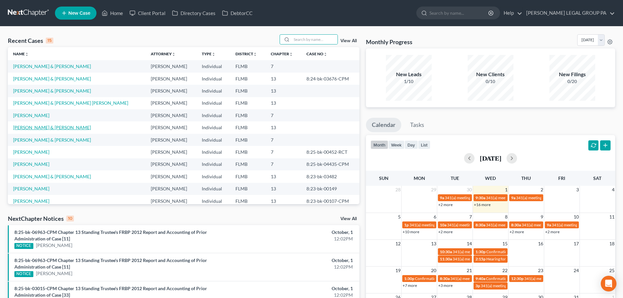
click at [37, 129] on link "[PERSON_NAME] & [PERSON_NAME]" at bounding box center [52, 128] width 78 height 6
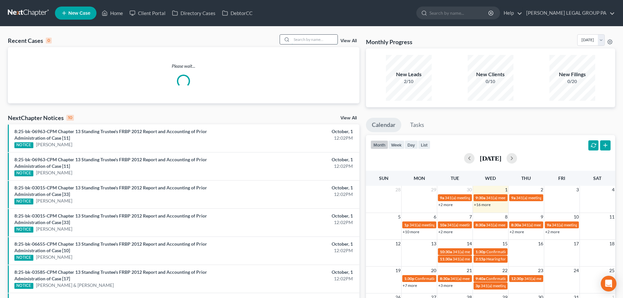
click at [307, 38] on input "search" at bounding box center [315, 39] width 46 height 9
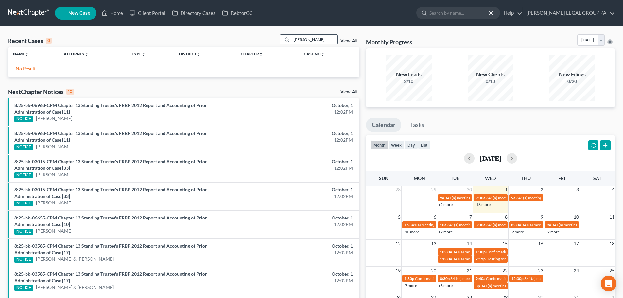
drag, startPoint x: 324, startPoint y: 37, endPoint x: 281, endPoint y: 37, distance: 43.2
click at [281, 37] on div "anthony g" at bounding box center [309, 39] width 58 height 10
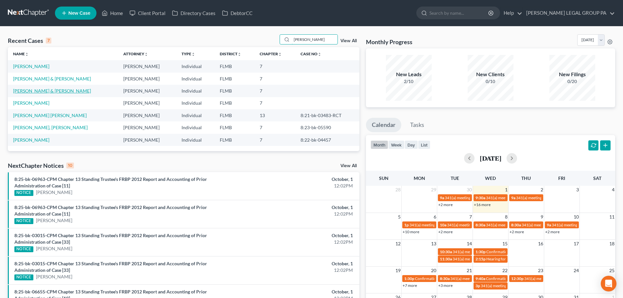
type input "garcia"
click at [49, 91] on link "Garcia, Anthony & Finol, Mariel" at bounding box center [52, 91] width 78 height 6
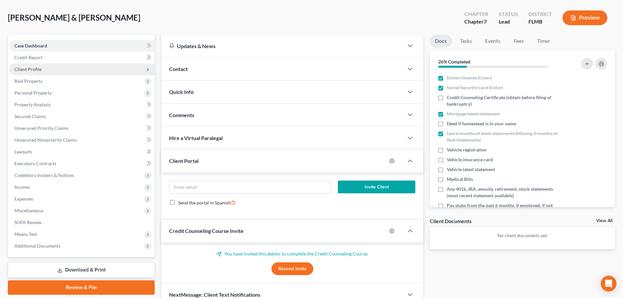
scroll to position [62, 0]
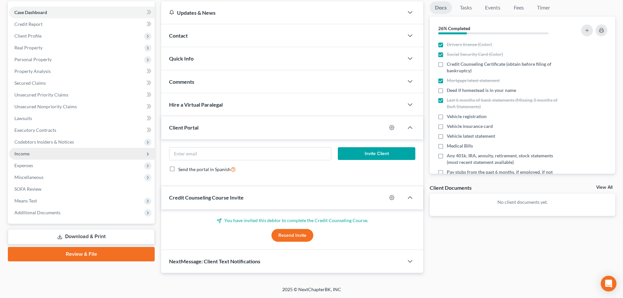
click at [30, 155] on span "Income" at bounding box center [82, 154] width 146 height 12
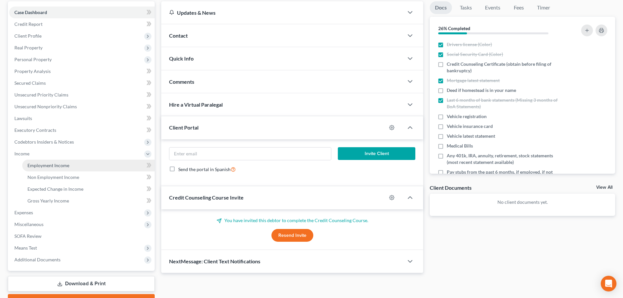
click at [50, 167] on span "Employment Income" at bounding box center [48, 166] width 42 height 6
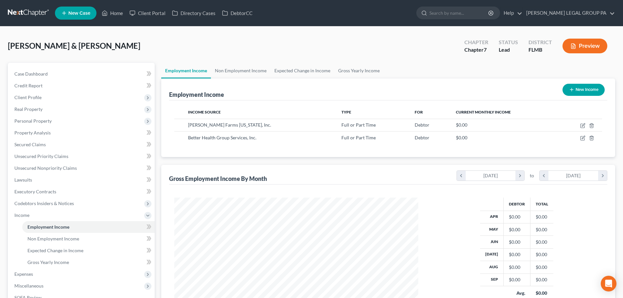
scroll to position [122, 257]
click at [36, 116] on span "Personal Property" at bounding box center [82, 121] width 146 height 12
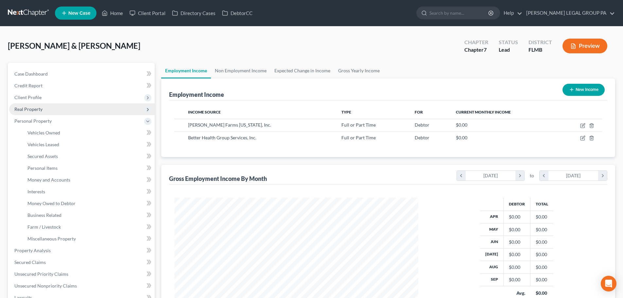
click at [41, 105] on span "Real Property" at bounding box center [82, 109] width 146 height 12
click at [41, 108] on span "Real Property" at bounding box center [28, 109] width 28 height 6
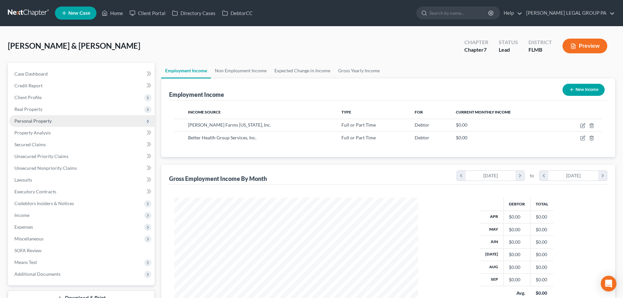
click at [39, 117] on span "Personal Property" at bounding box center [82, 121] width 146 height 12
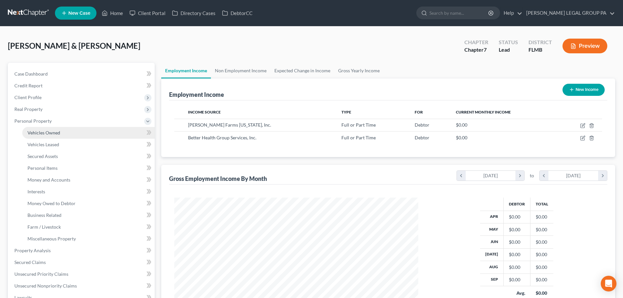
click at [43, 134] on span "Vehicles Owned" at bounding box center [43, 133] width 33 height 6
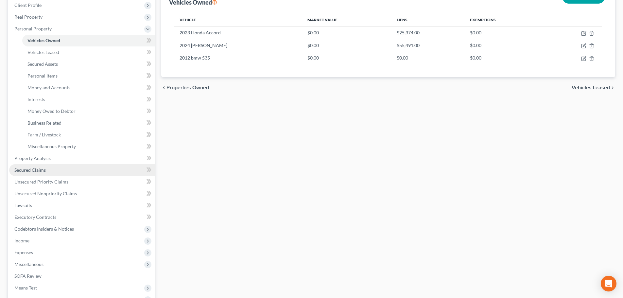
scroll to position [98, 0]
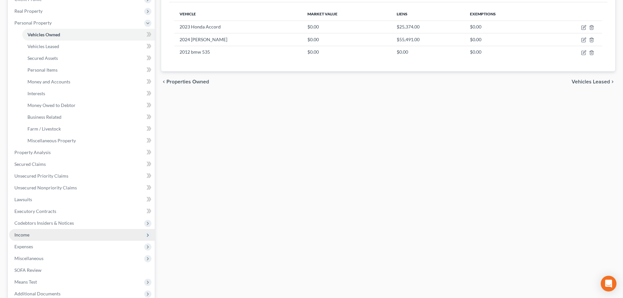
click at [50, 233] on span "Income" at bounding box center [82, 235] width 146 height 12
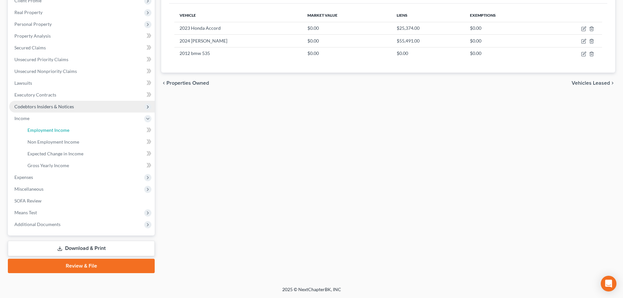
drag, startPoint x: 57, startPoint y: 130, endPoint x: 54, endPoint y: 133, distance: 3.5
click at [57, 130] on span "Employment Income" at bounding box center [48, 130] width 42 height 6
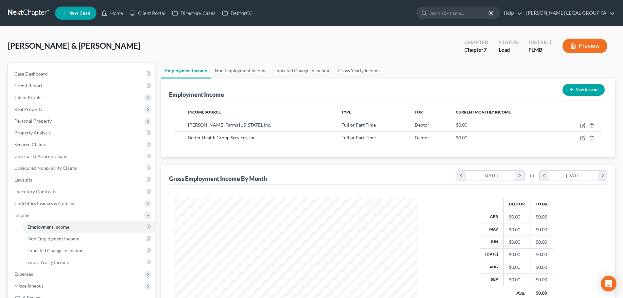
click at [27, 16] on link at bounding box center [29, 13] width 42 height 12
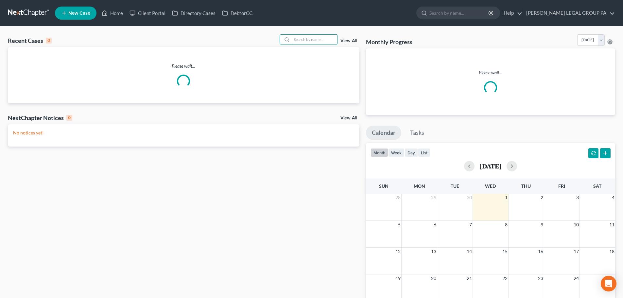
click at [319, 37] on input "search" at bounding box center [315, 39] width 46 height 9
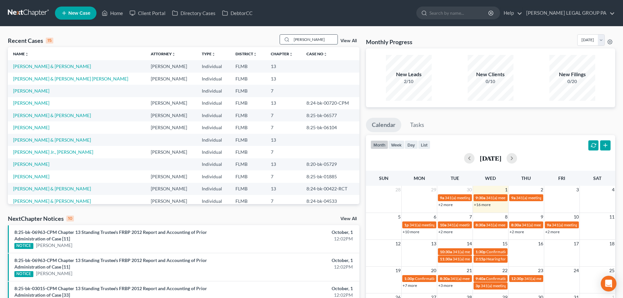
drag, startPoint x: 314, startPoint y: 41, endPoint x: 284, endPoint y: 41, distance: 30.8
click at [284, 41] on div "[PERSON_NAME]" at bounding box center [309, 39] width 58 height 10
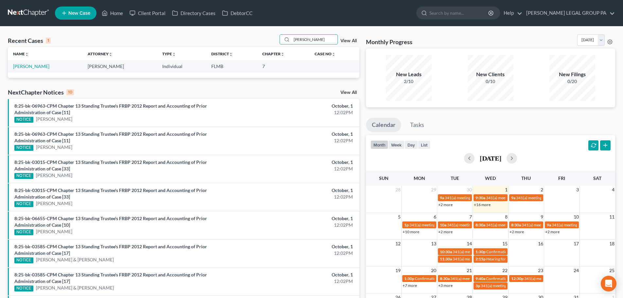
type input "[PERSON_NAME]"
